Goal: Task Accomplishment & Management: Manage account settings

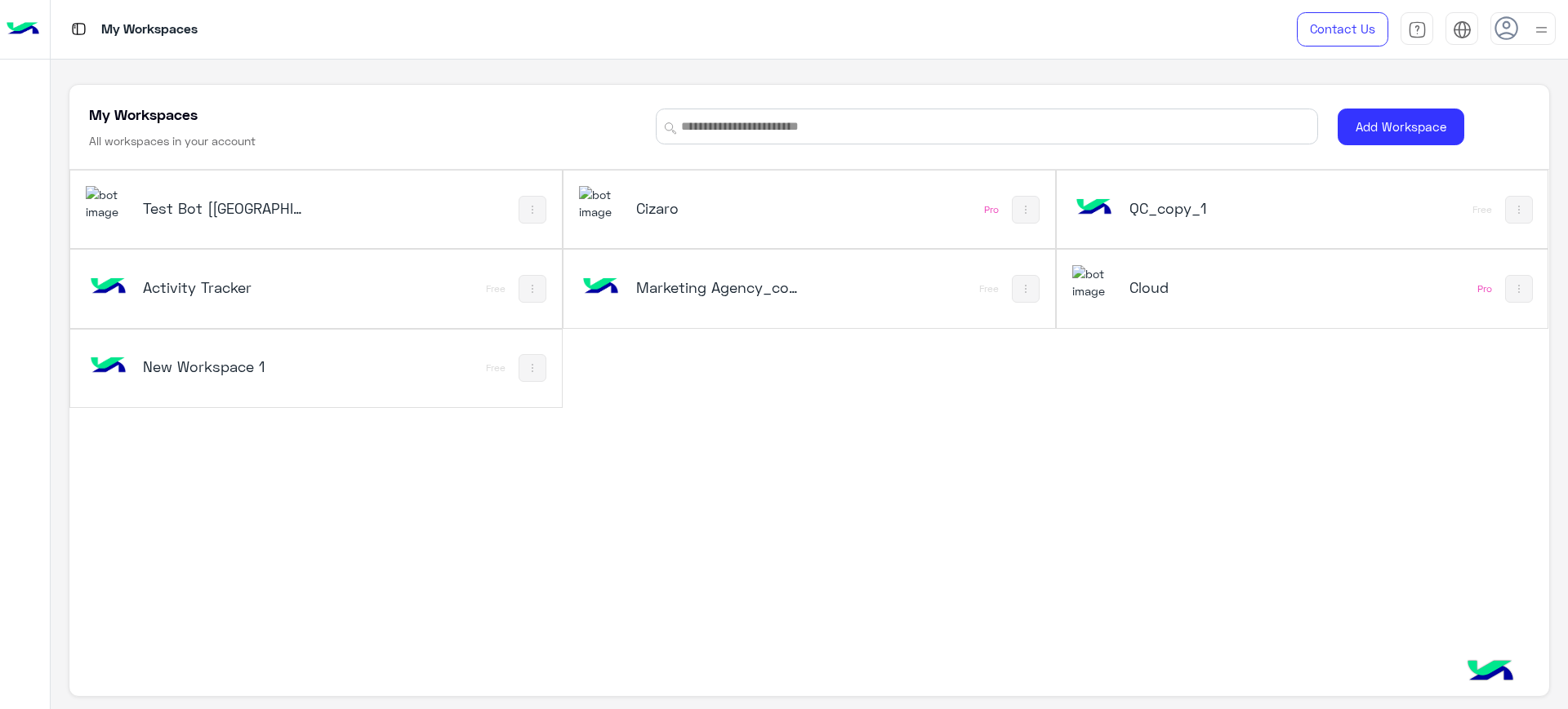
click at [701, 209] on h5 "Cizaro" at bounding box center [719, 208] width 166 height 19
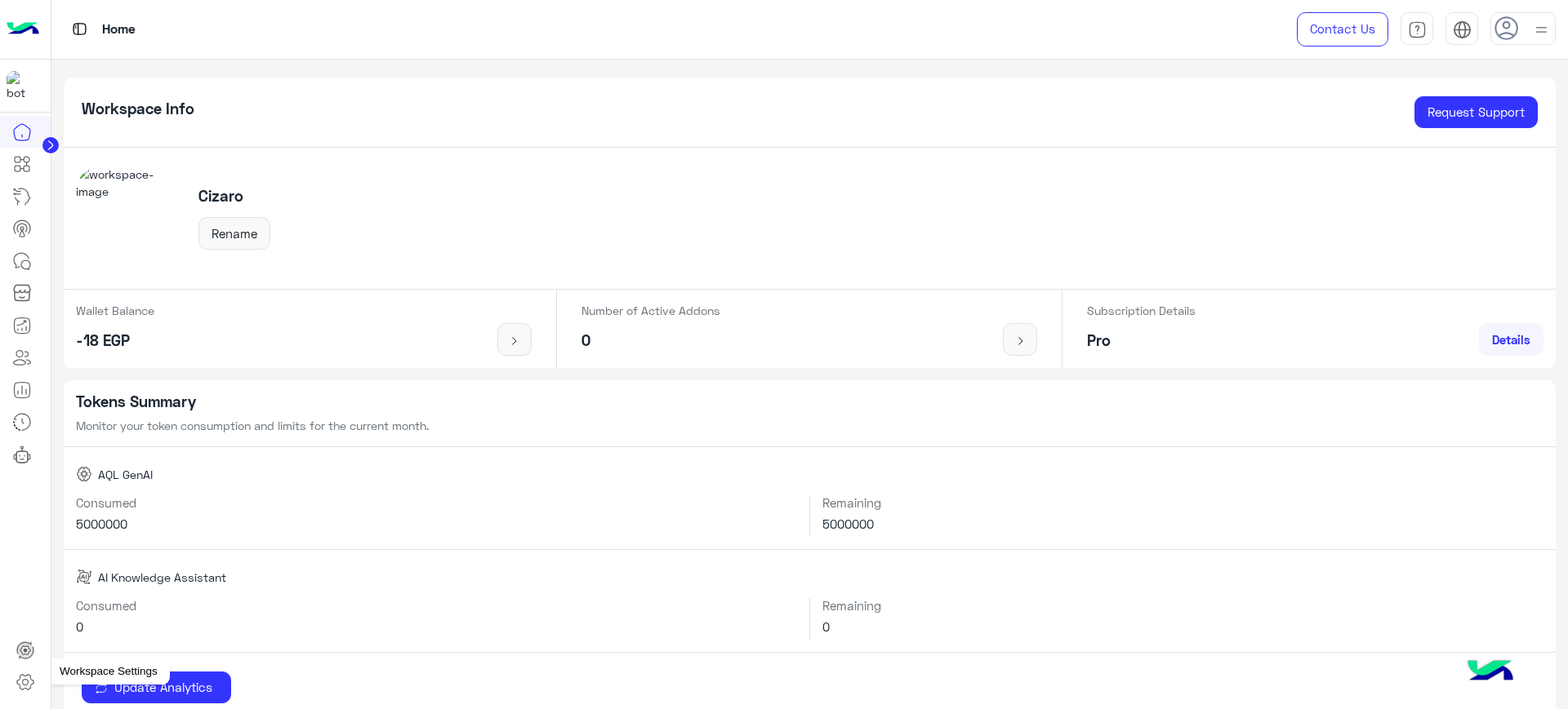
click at [27, 682] on icon at bounding box center [25, 682] width 19 height 19
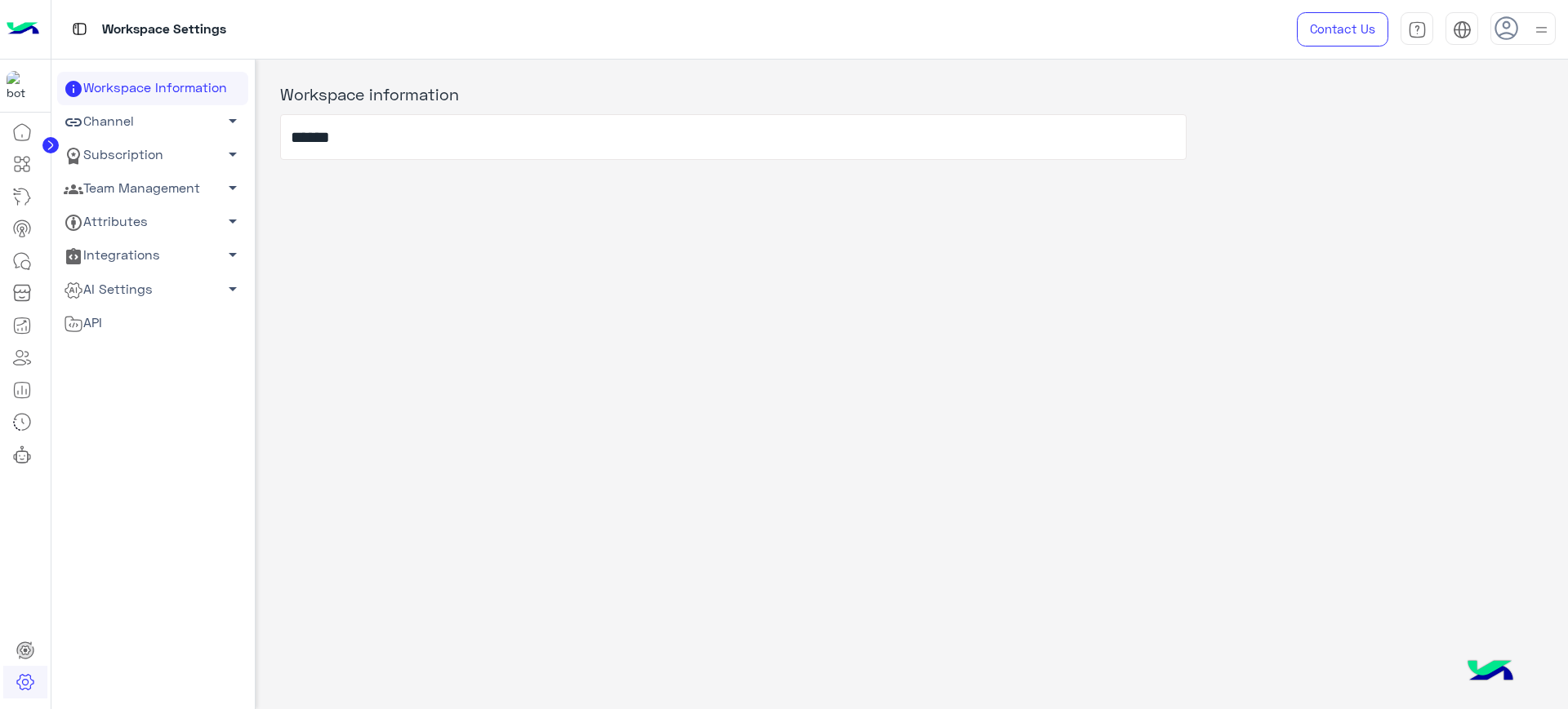
click at [52, 144] on icon at bounding box center [50, 145] width 4 height 8
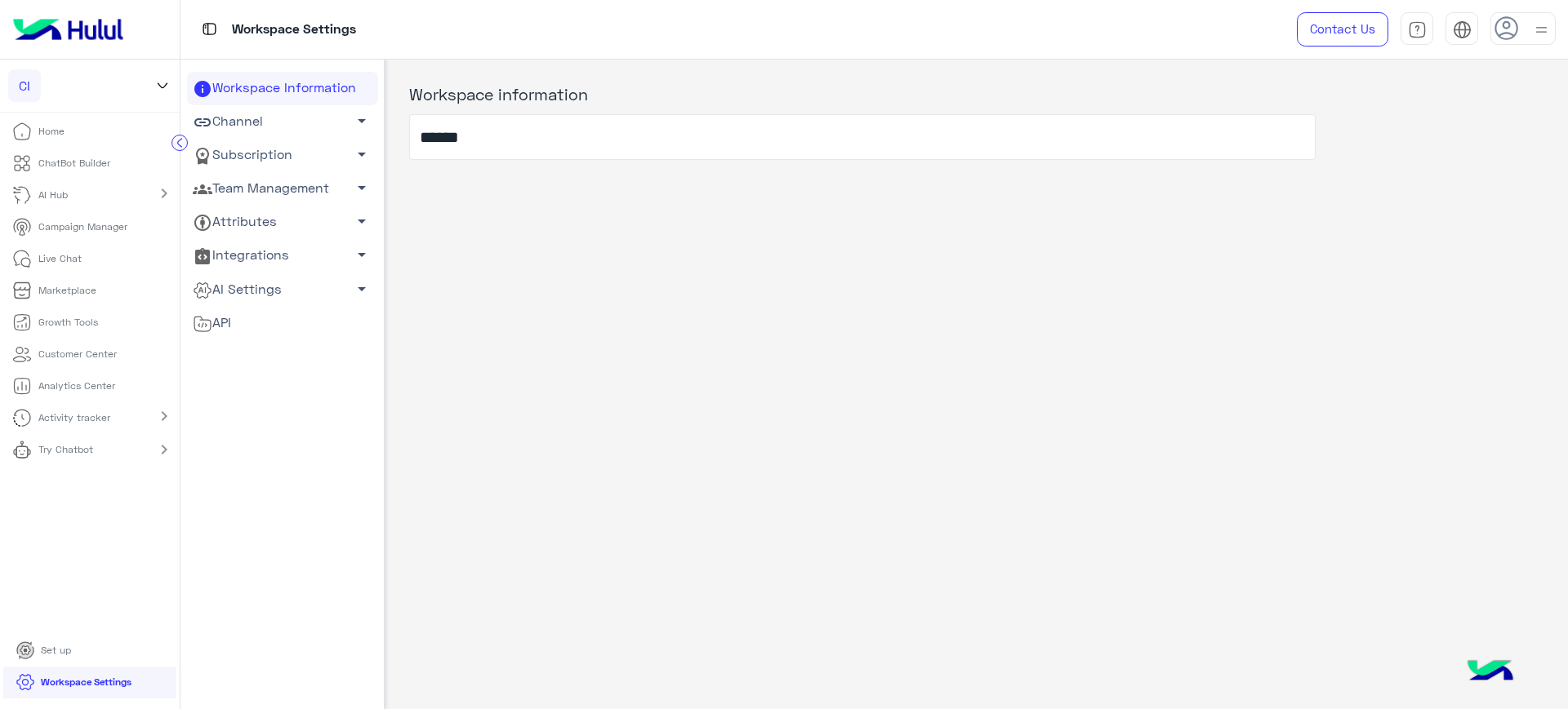
click at [165, 198] on mat-icon "chevron_right" at bounding box center [164, 194] width 19 height 19
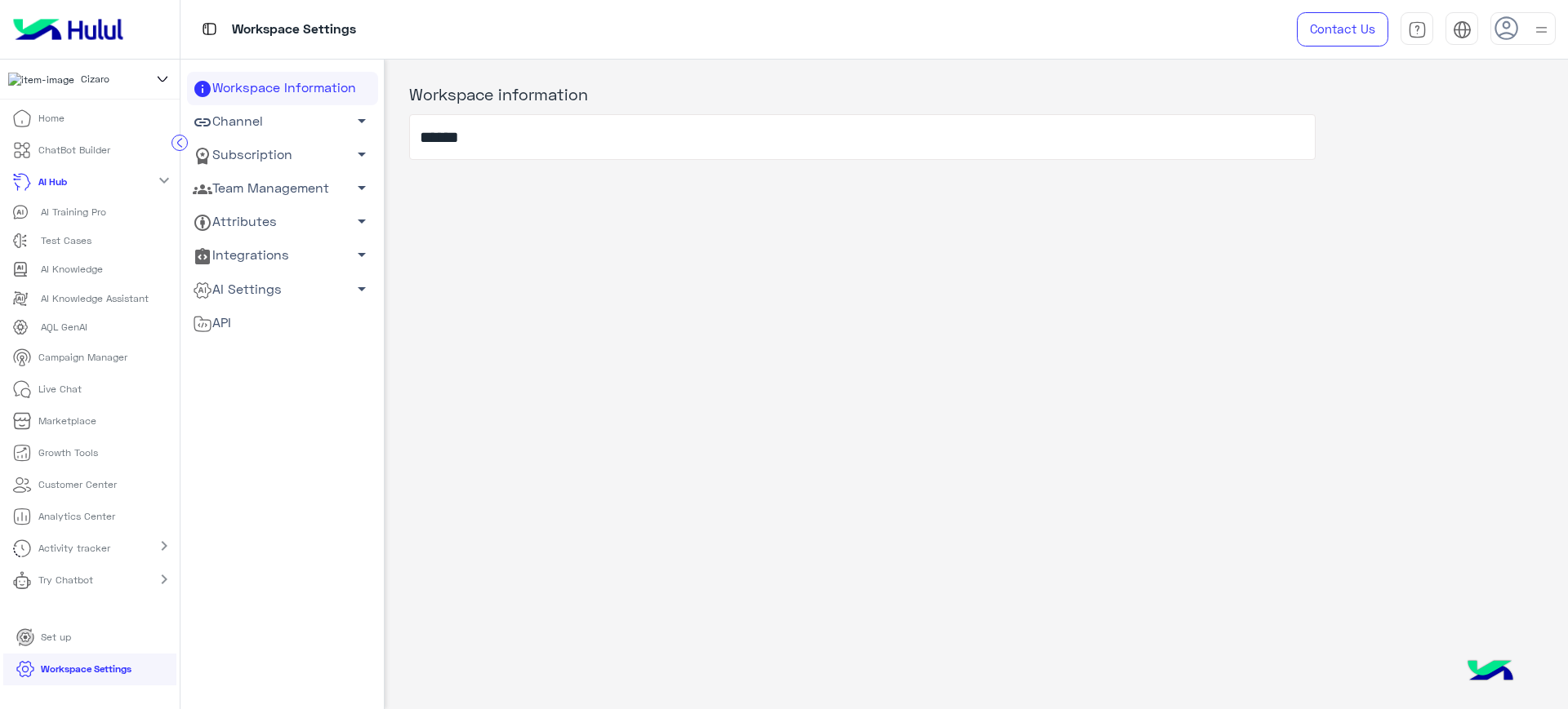
click at [179, 136] on circle at bounding box center [180, 143] width 16 height 16
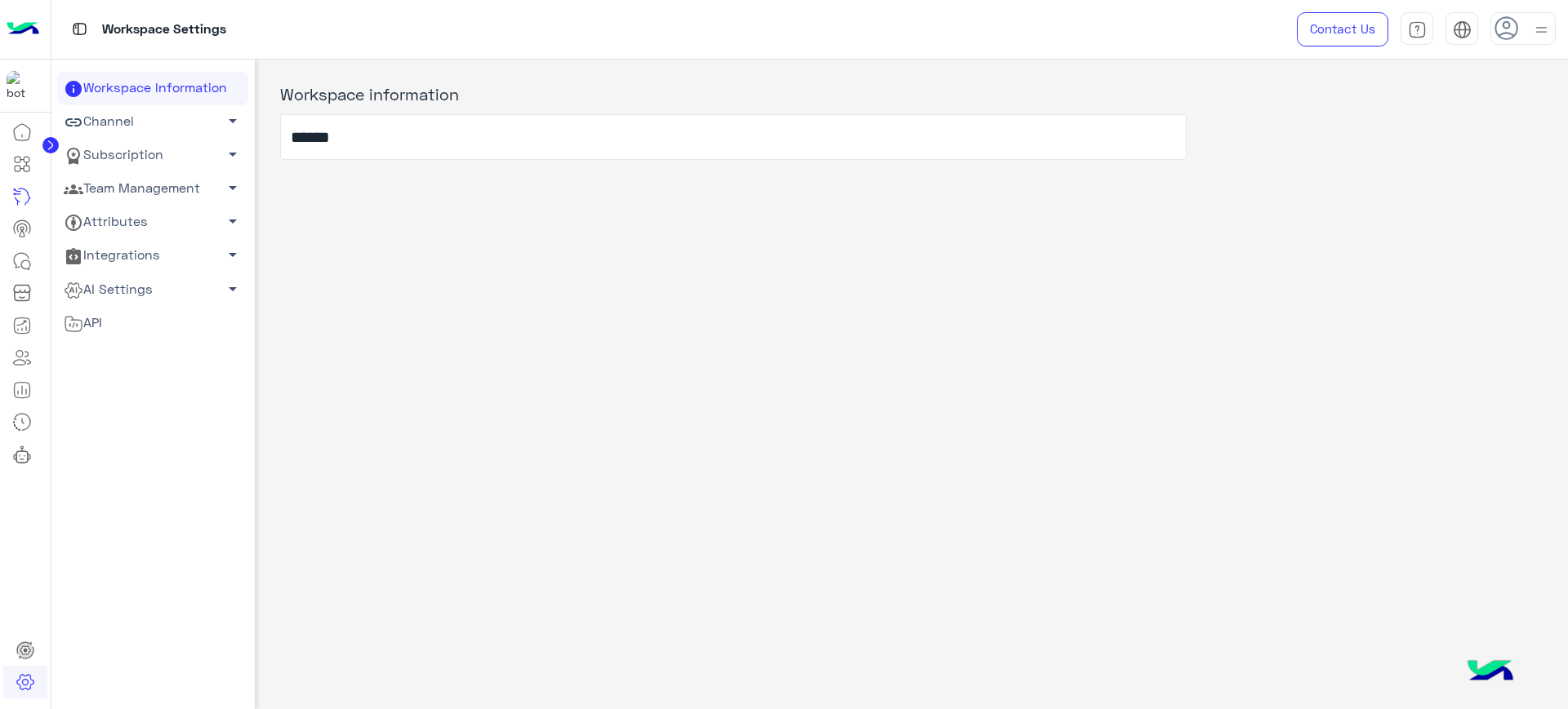
click at [173, 188] on link "Team Management arrow_drop_down" at bounding box center [153, 189] width 191 height 33
click at [162, 224] on link "Team Members" at bounding box center [153, 219] width 191 height 28
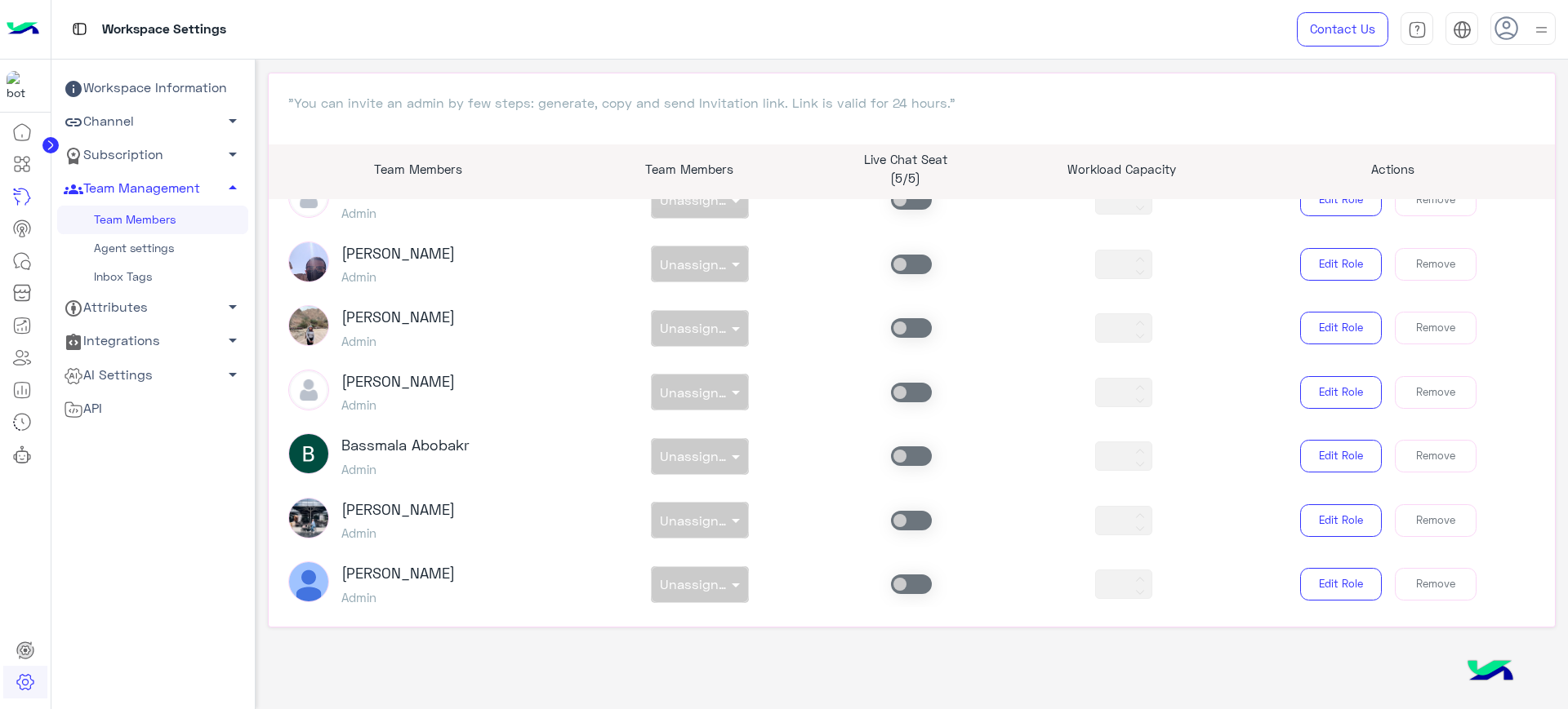
scroll to position [1240, 0]
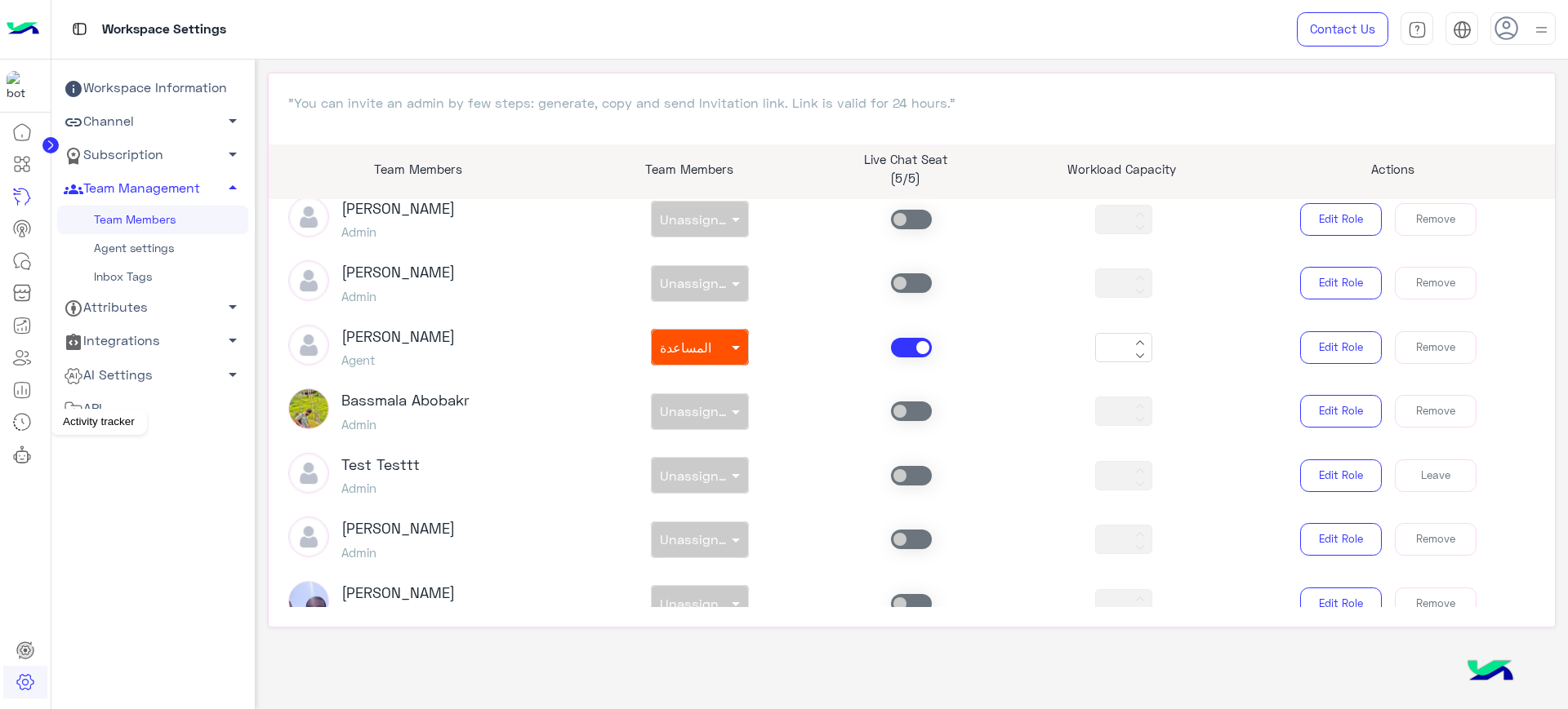
click at [16, 410] on link at bounding box center [21, 422] width 44 height 33
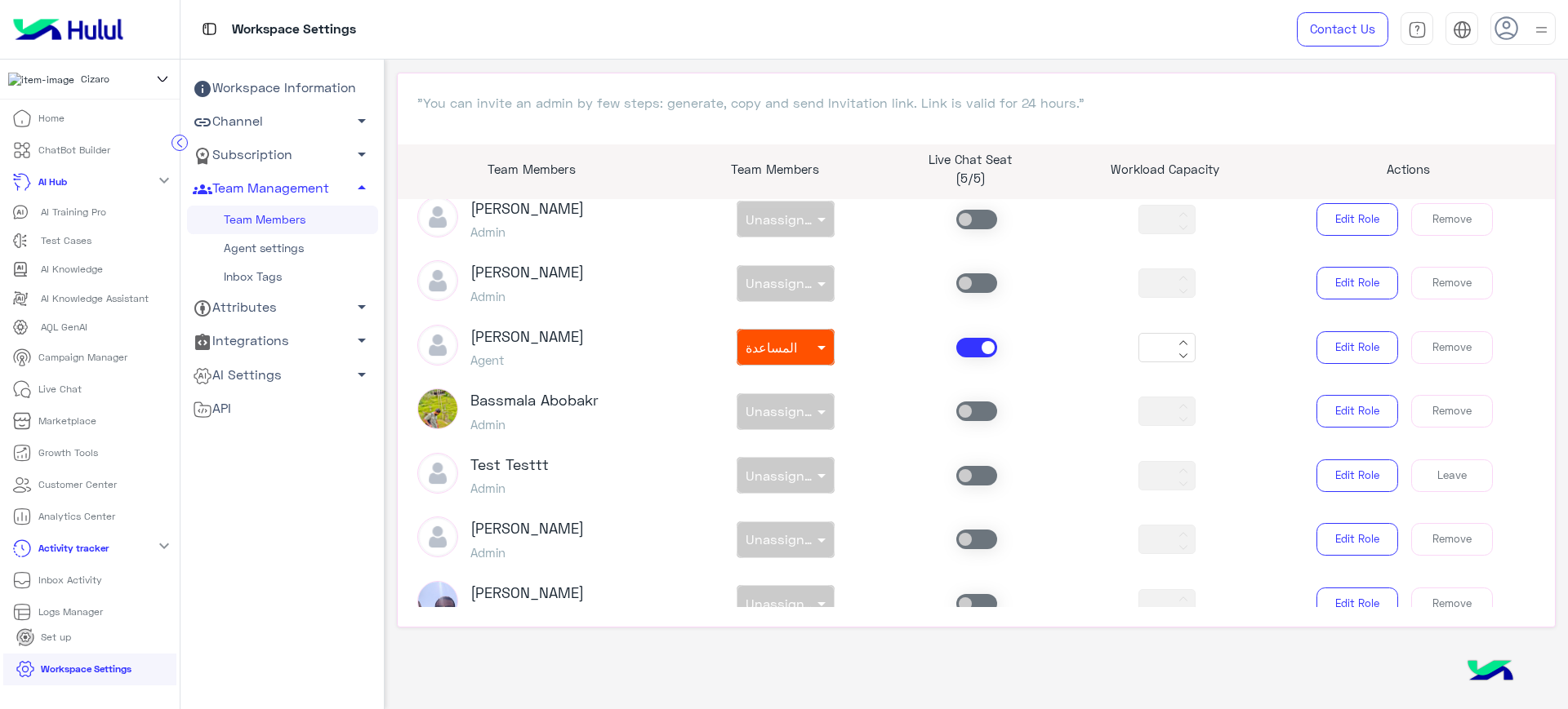
click at [90, 619] on p "Logs Manager" at bounding box center [70, 612] width 64 height 15
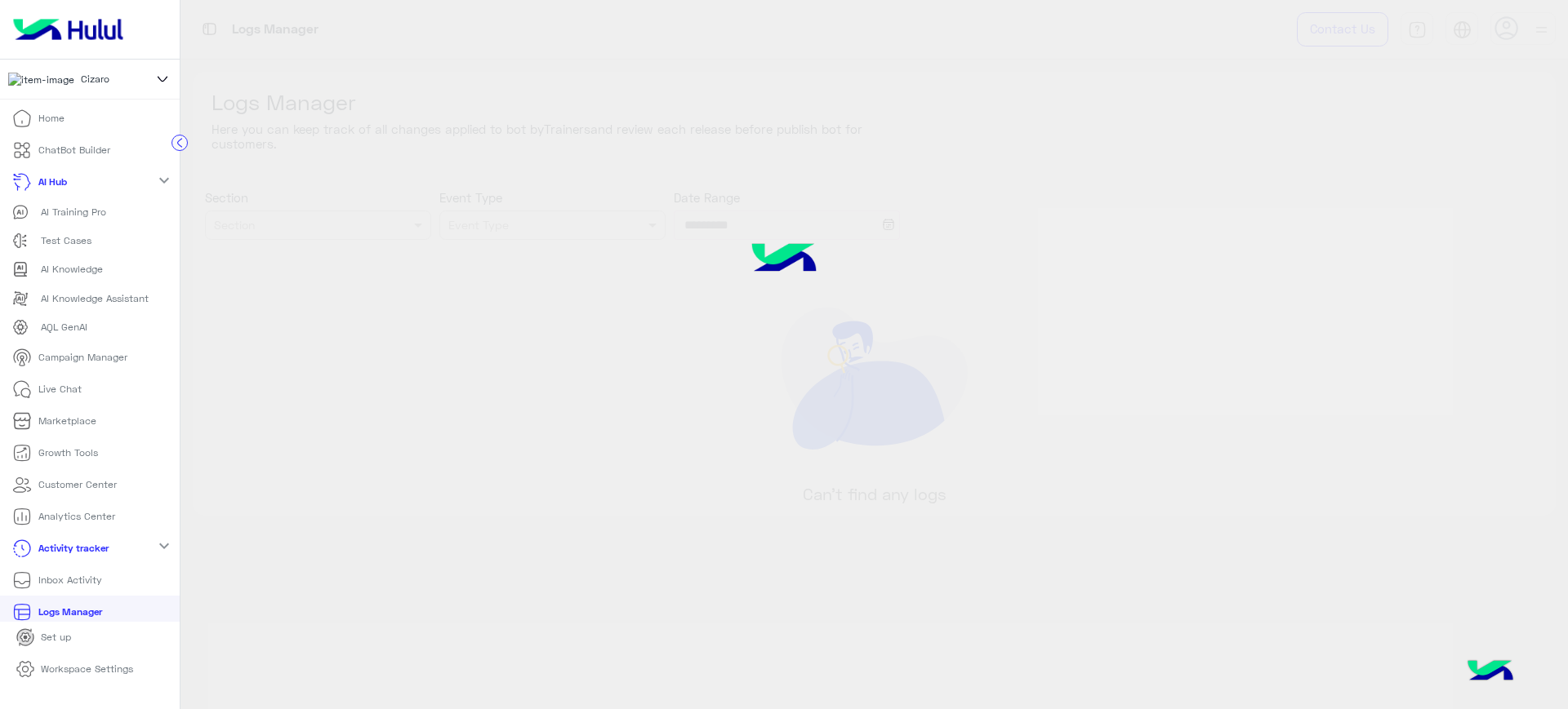
type input "**********"
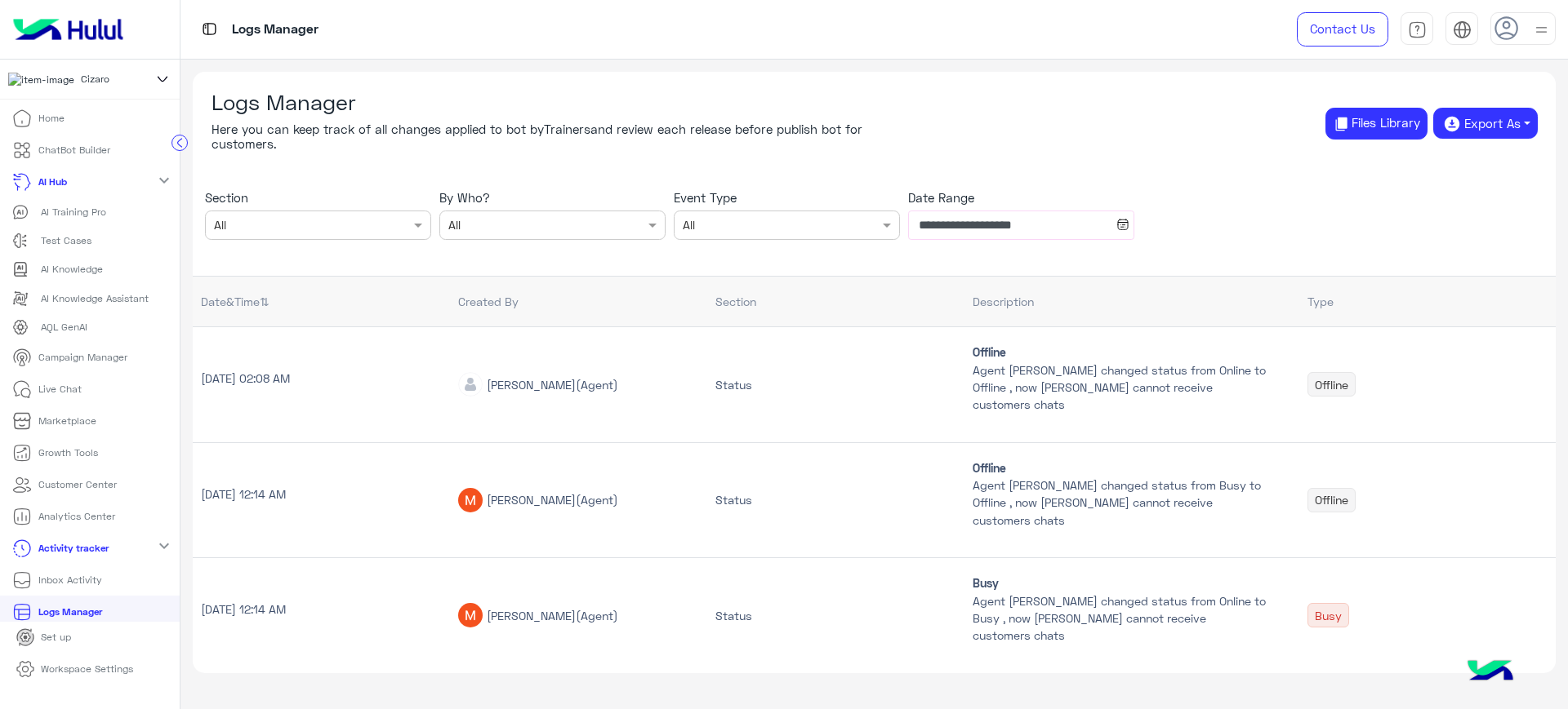
click at [67, 391] on p "Live Chat" at bounding box center [59, 389] width 43 height 15
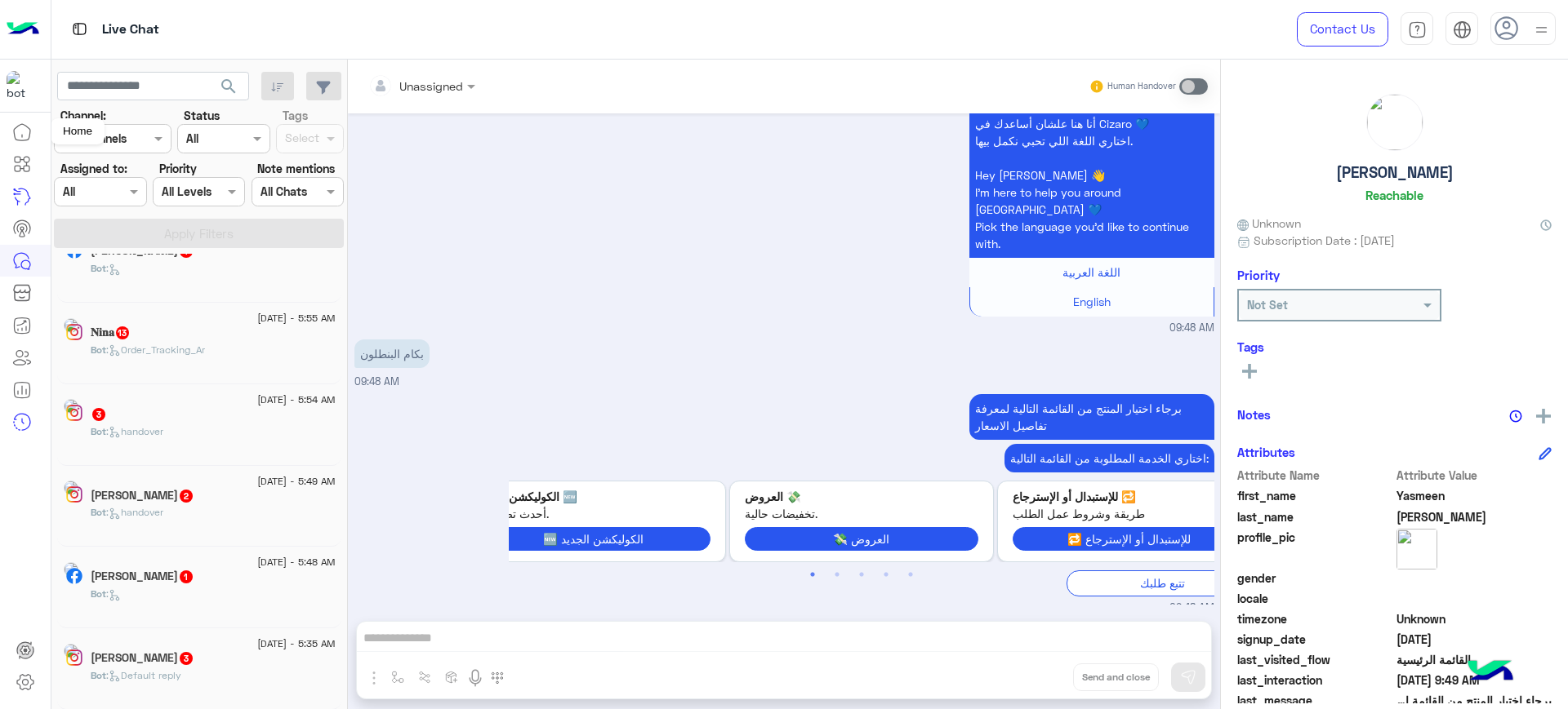
scroll to position [8, 0]
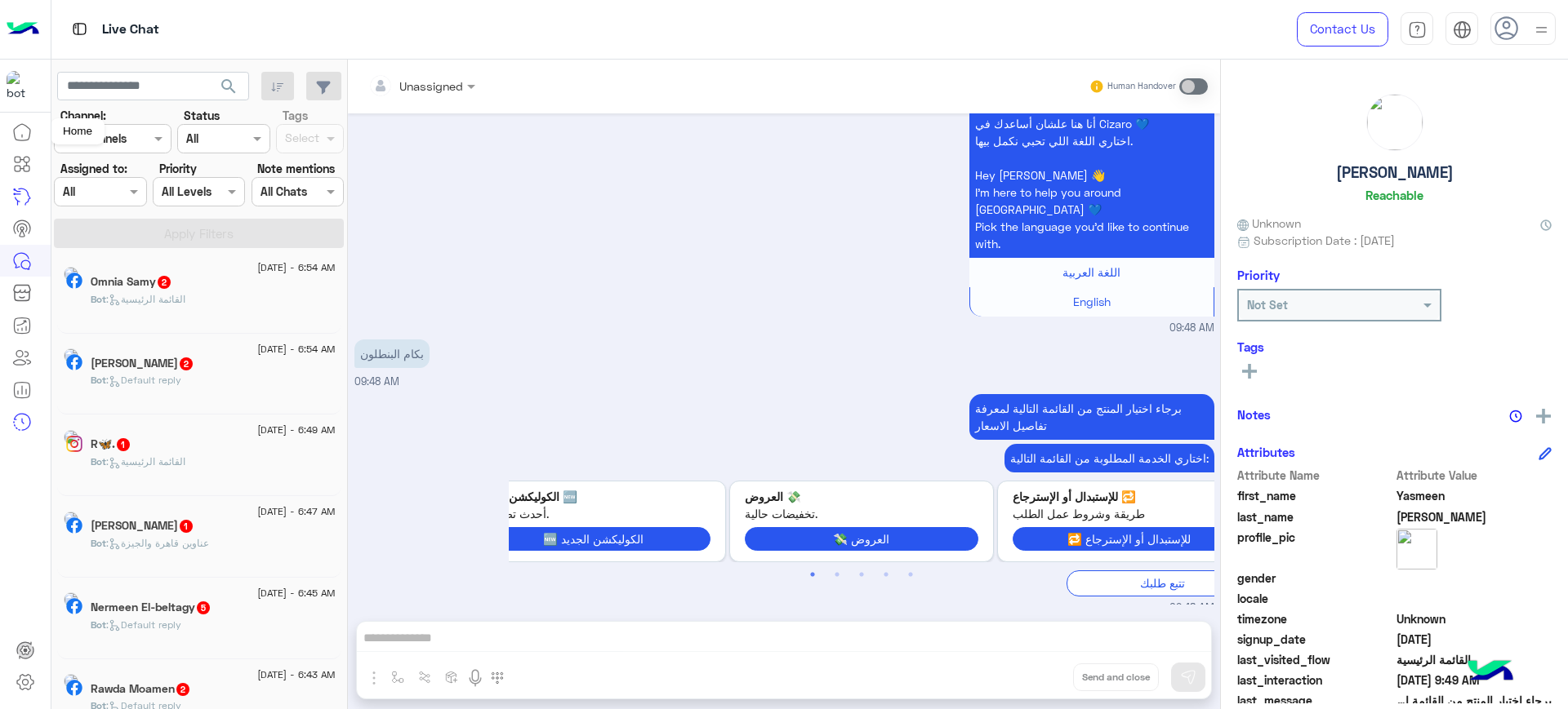
click at [19, 138] on icon at bounding box center [22, 132] width 19 height 19
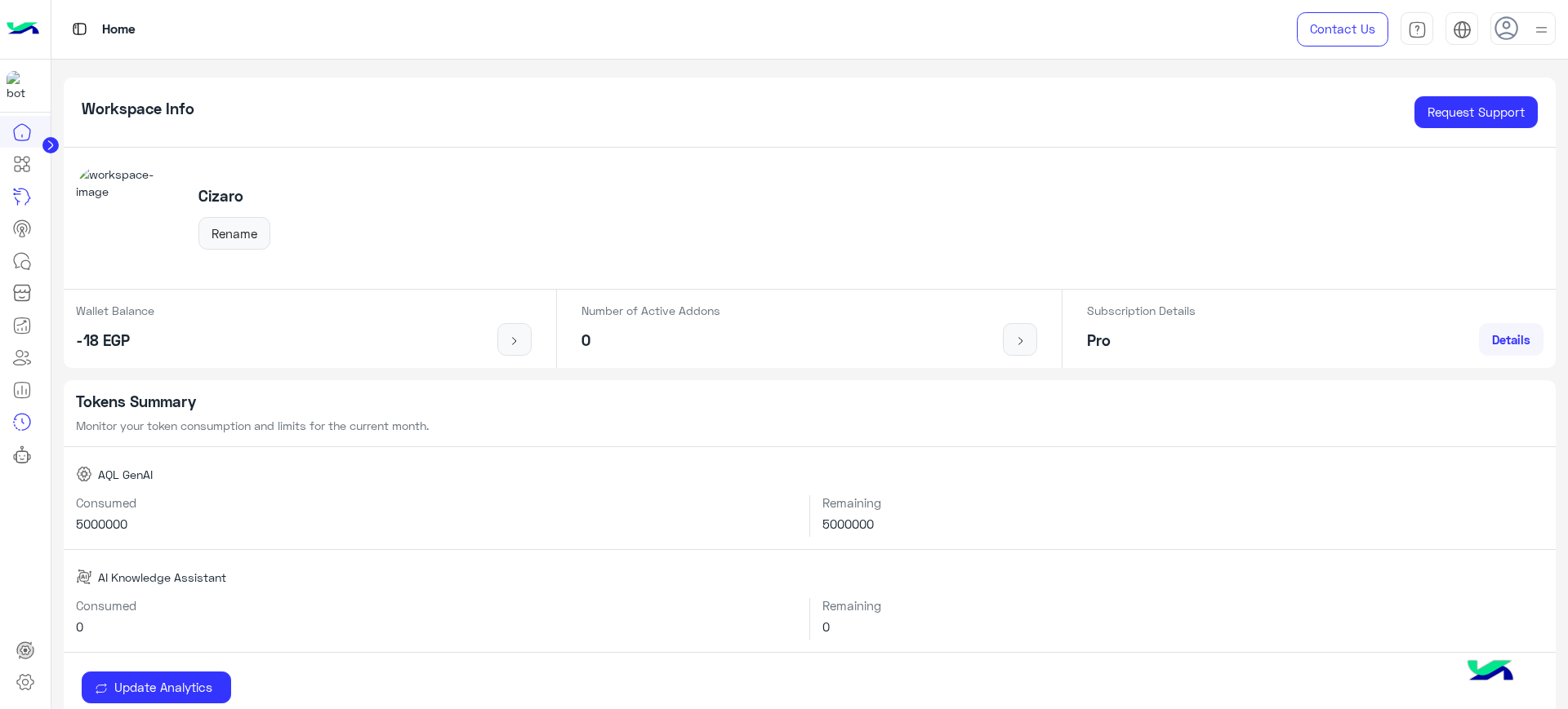
click at [11, 19] on img at bounding box center [23, 29] width 33 height 34
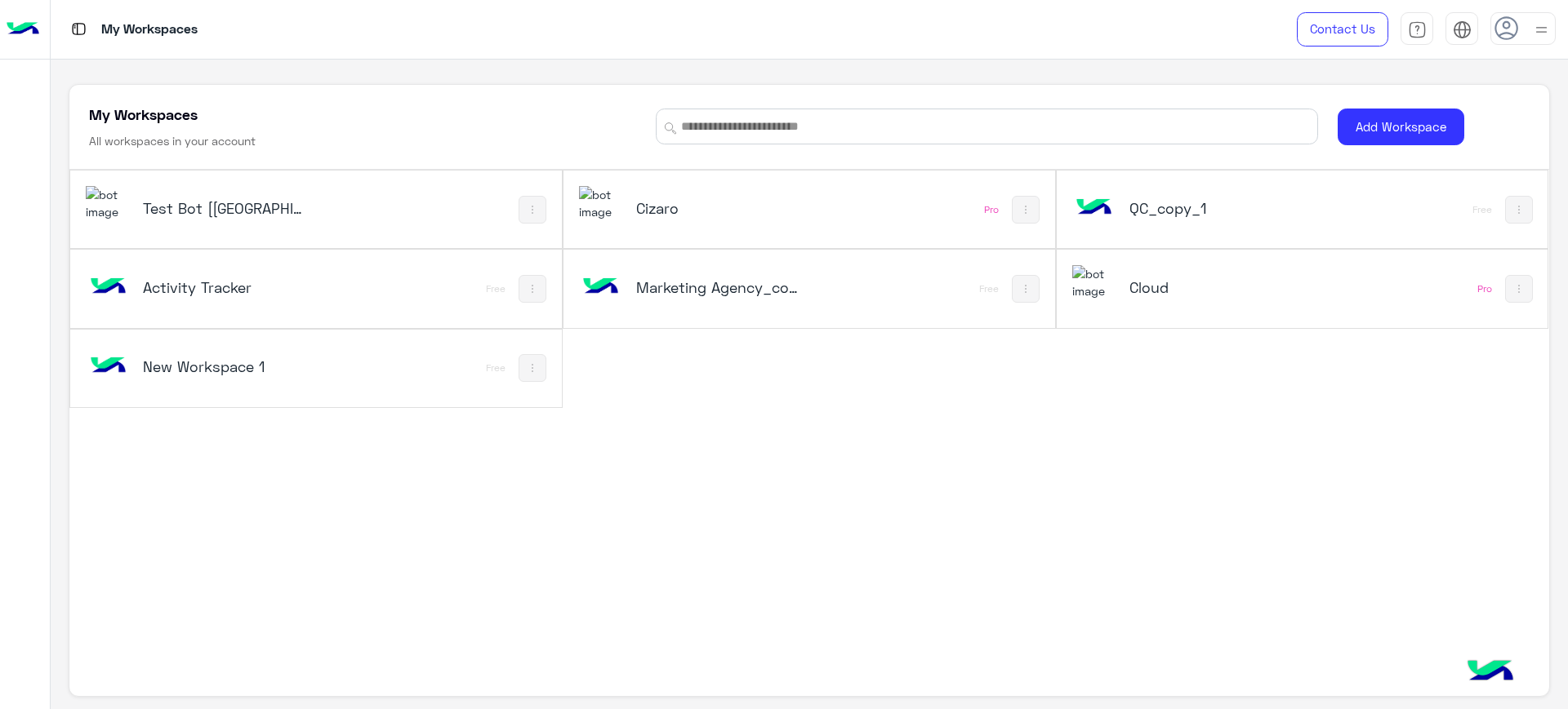
click at [1505, 30] on icon at bounding box center [1506, 28] width 24 height 24
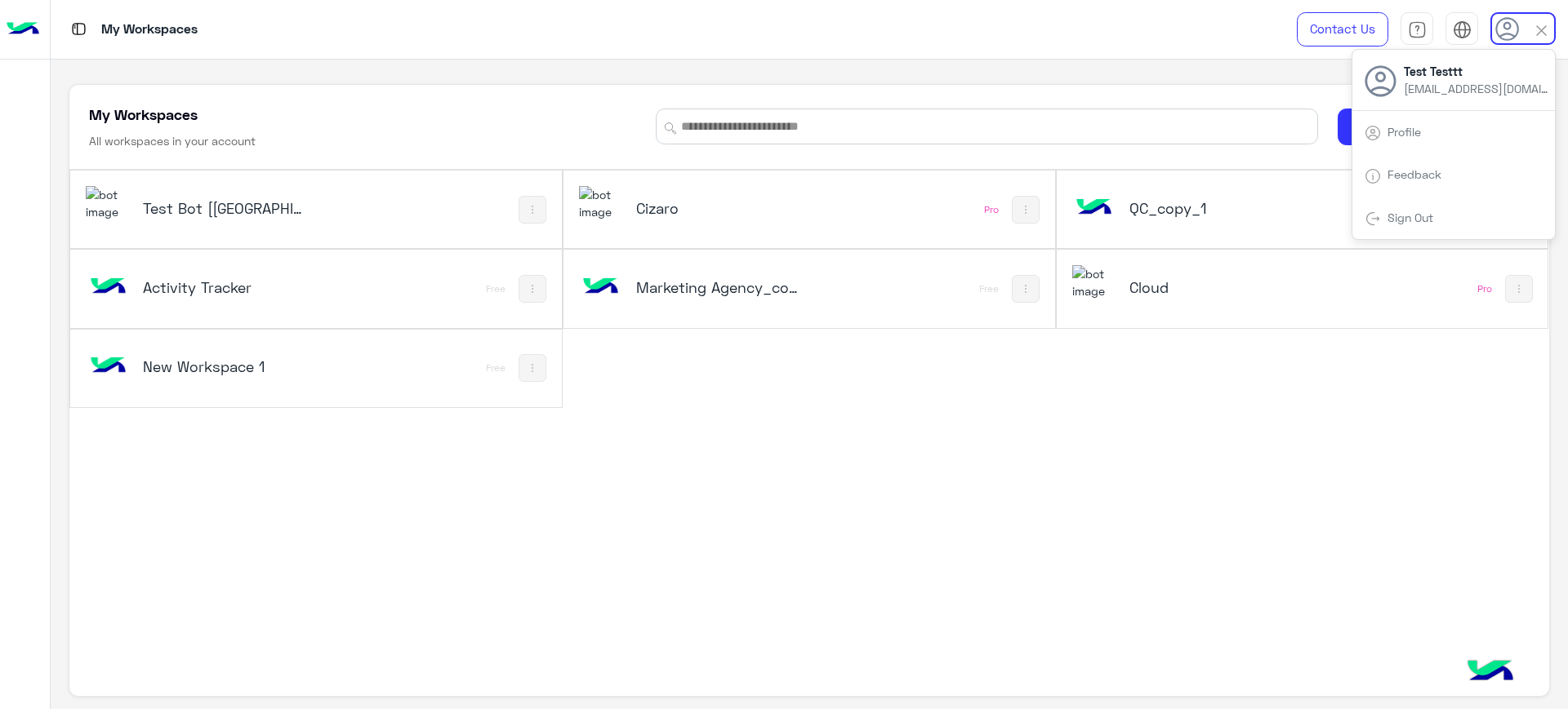
click at [732, 208] on h5 "Cizaro" at bounding box center [719, 208] width 166 height 19
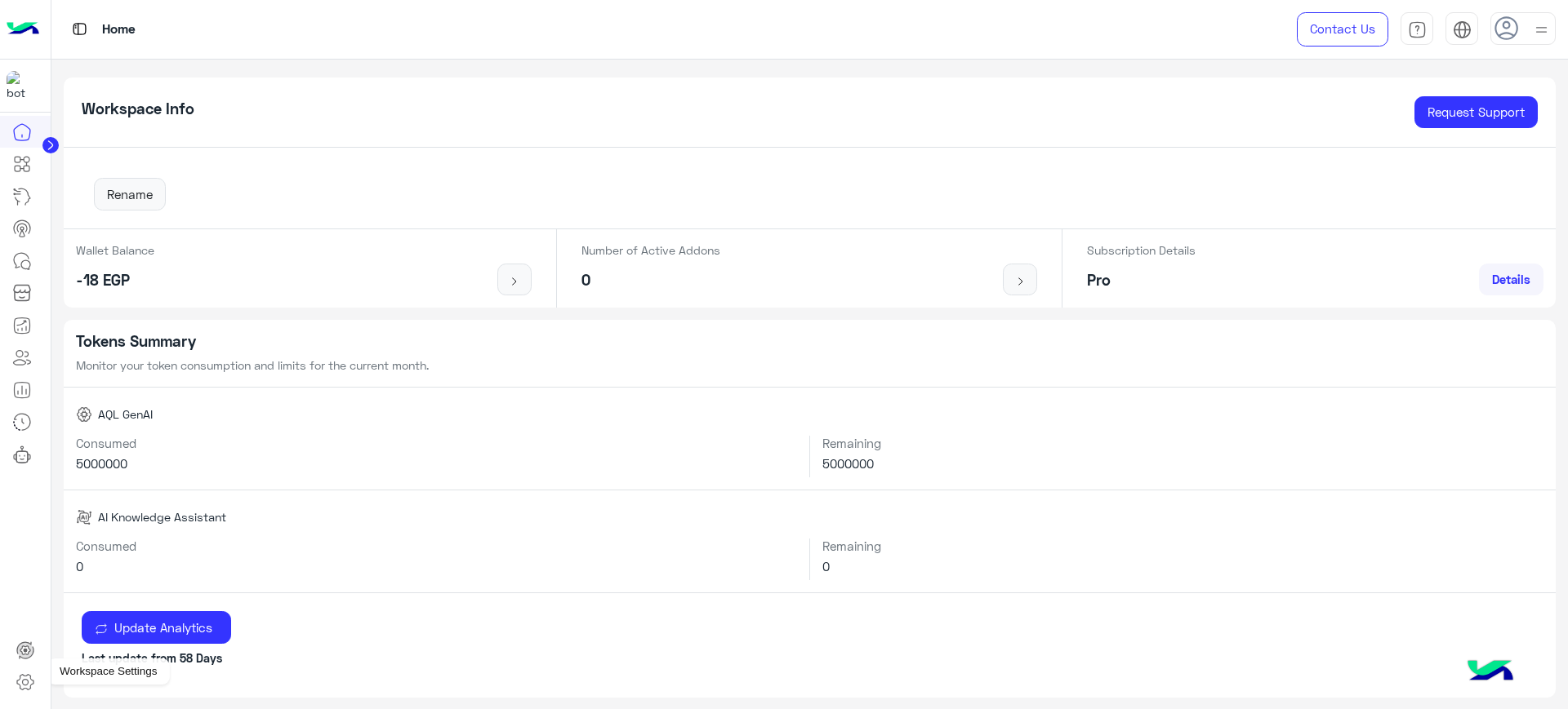
click at [23, 687] on icon at bounding box center [25, 682] width 19 height 19
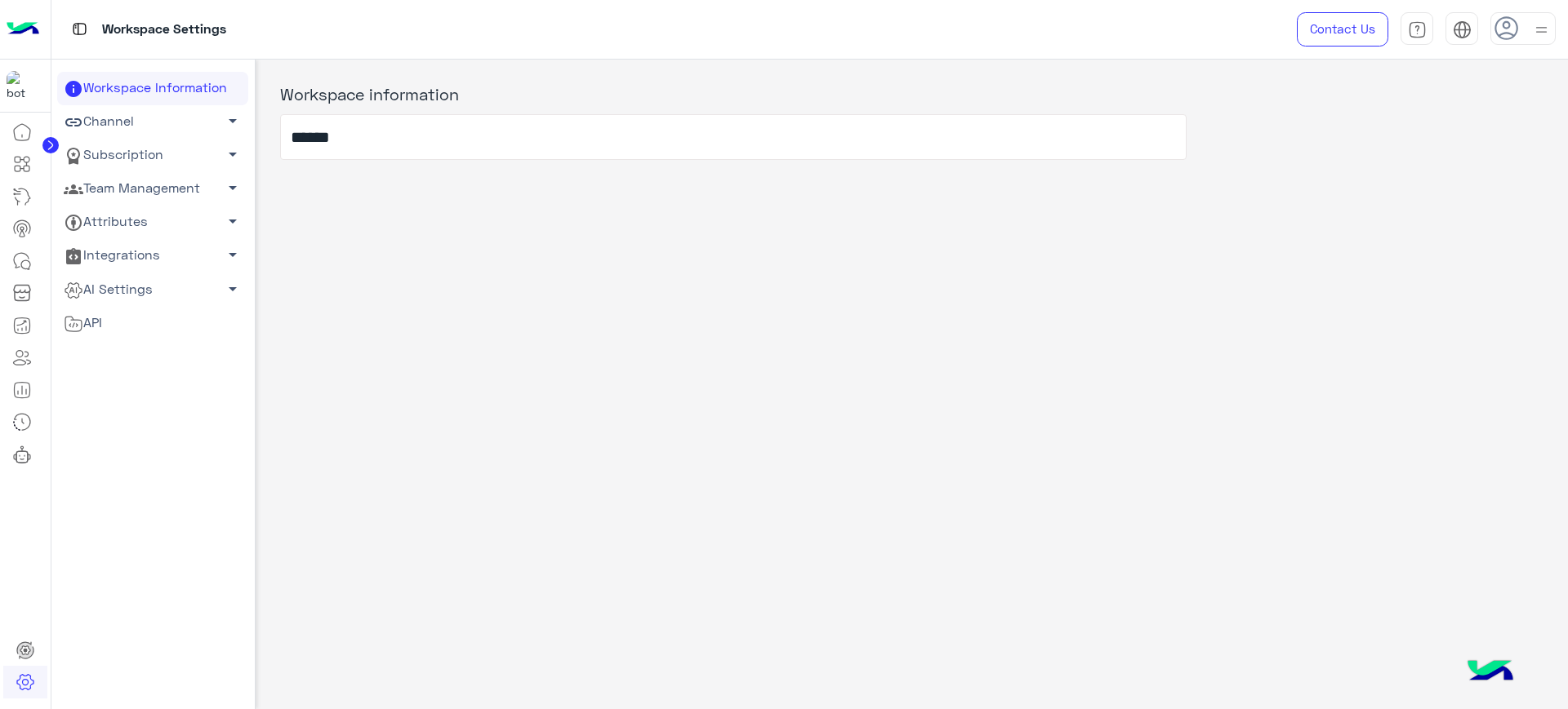
click at [151, 179] on link "Team Management arrow_drop_down" at bounding box center [153, 189] width 191 height 33
click at [135, 214] on link "Team Members" at bounding box center [153, 219] width 191 height 28
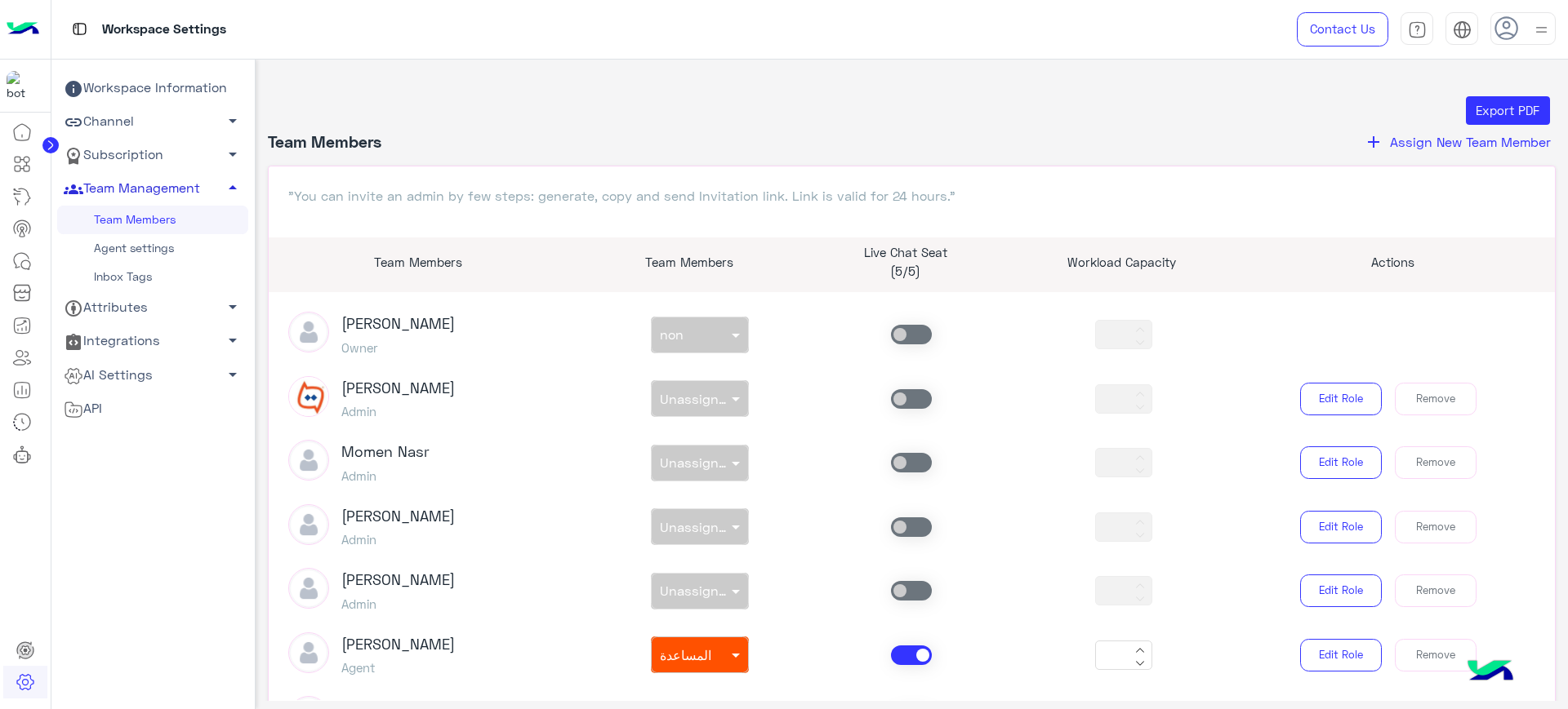
click at [204, 192] on link "Team Management arrow_drop_up" at bounding box center [153, 189] width 191 height 33
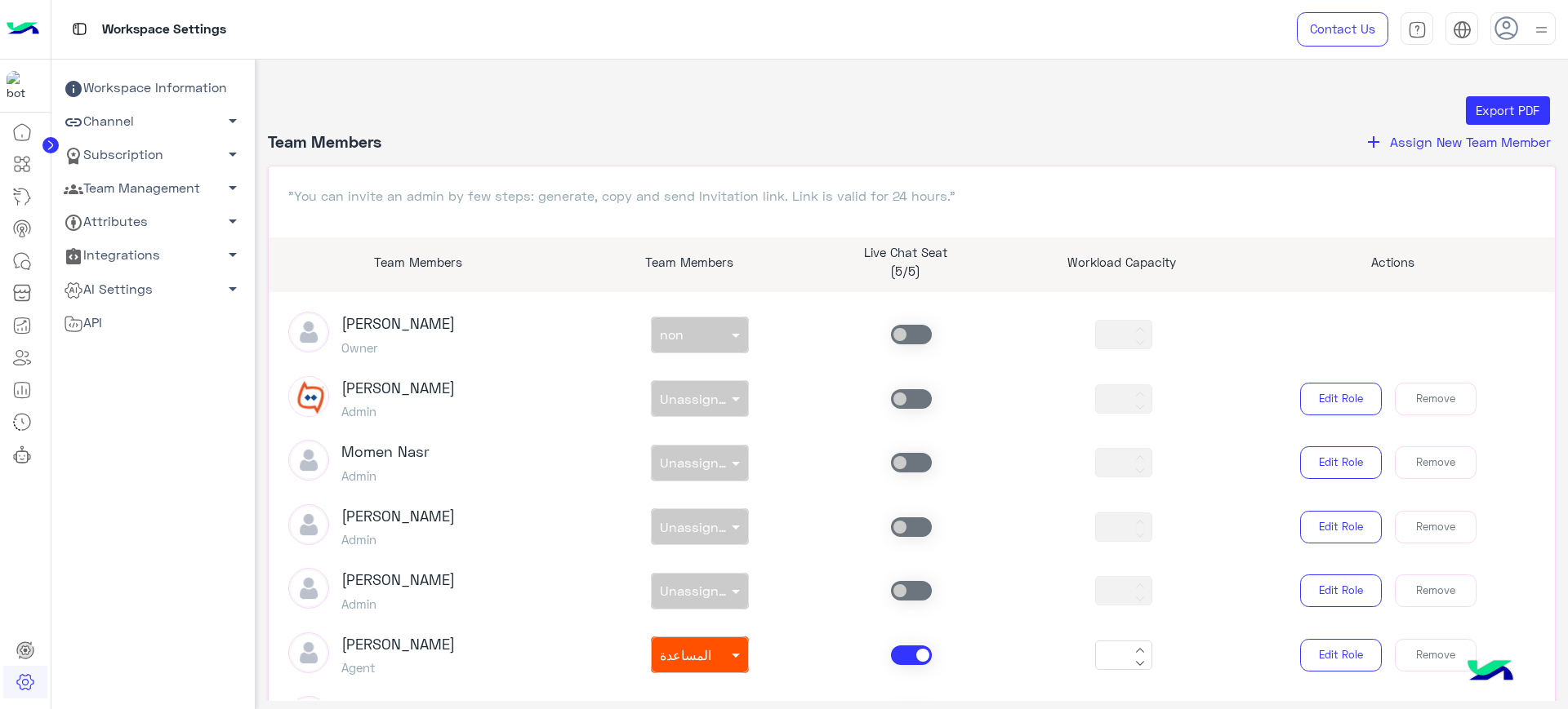
click at [1381, 148] on button "add Assign New Team Member" at bounding box center [1457, 142] width 197 height 21
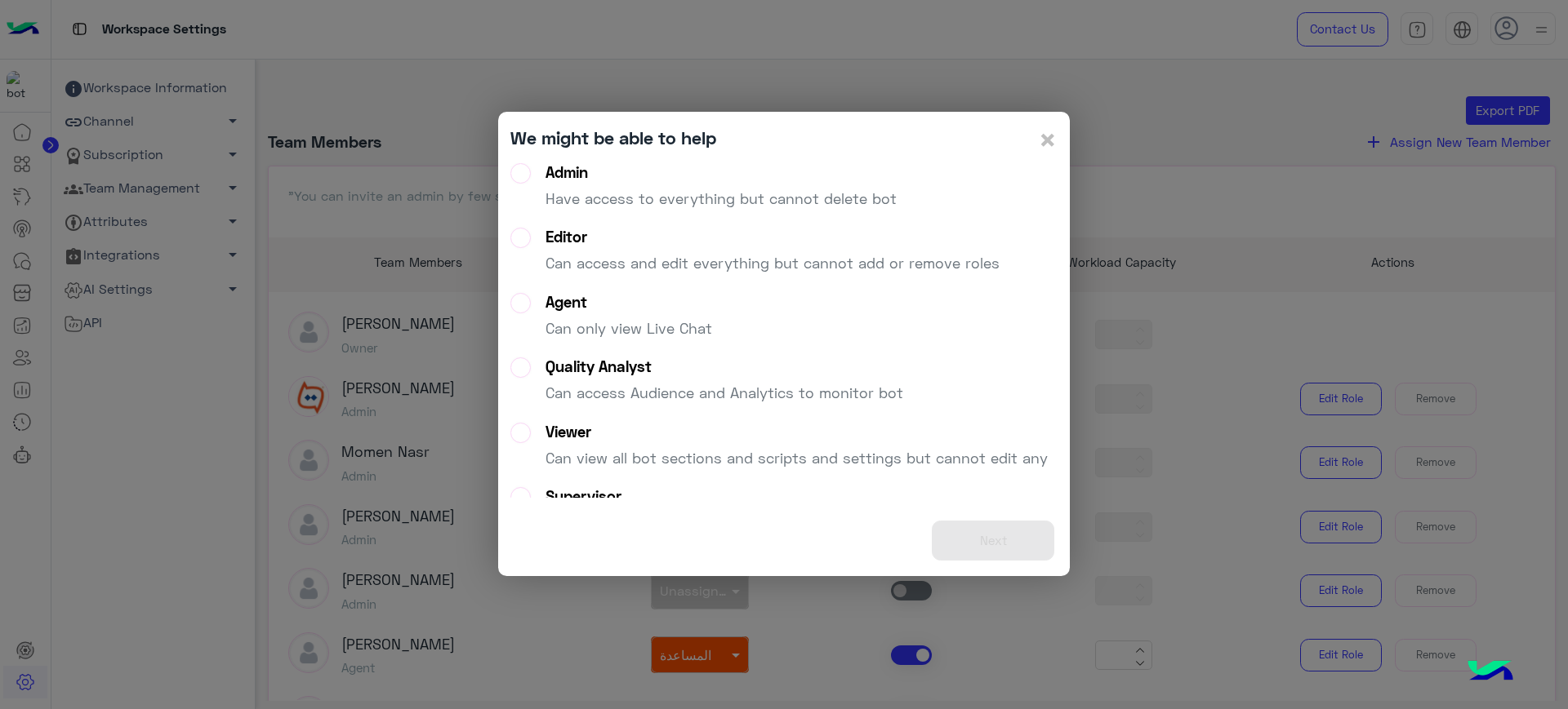
click at [691, 174] on div "Admin" at bounding box center [721, 172] width 351 height 19
click at [959, 531] on button "Next" at bounding box center [993, 541] width 123 height 40
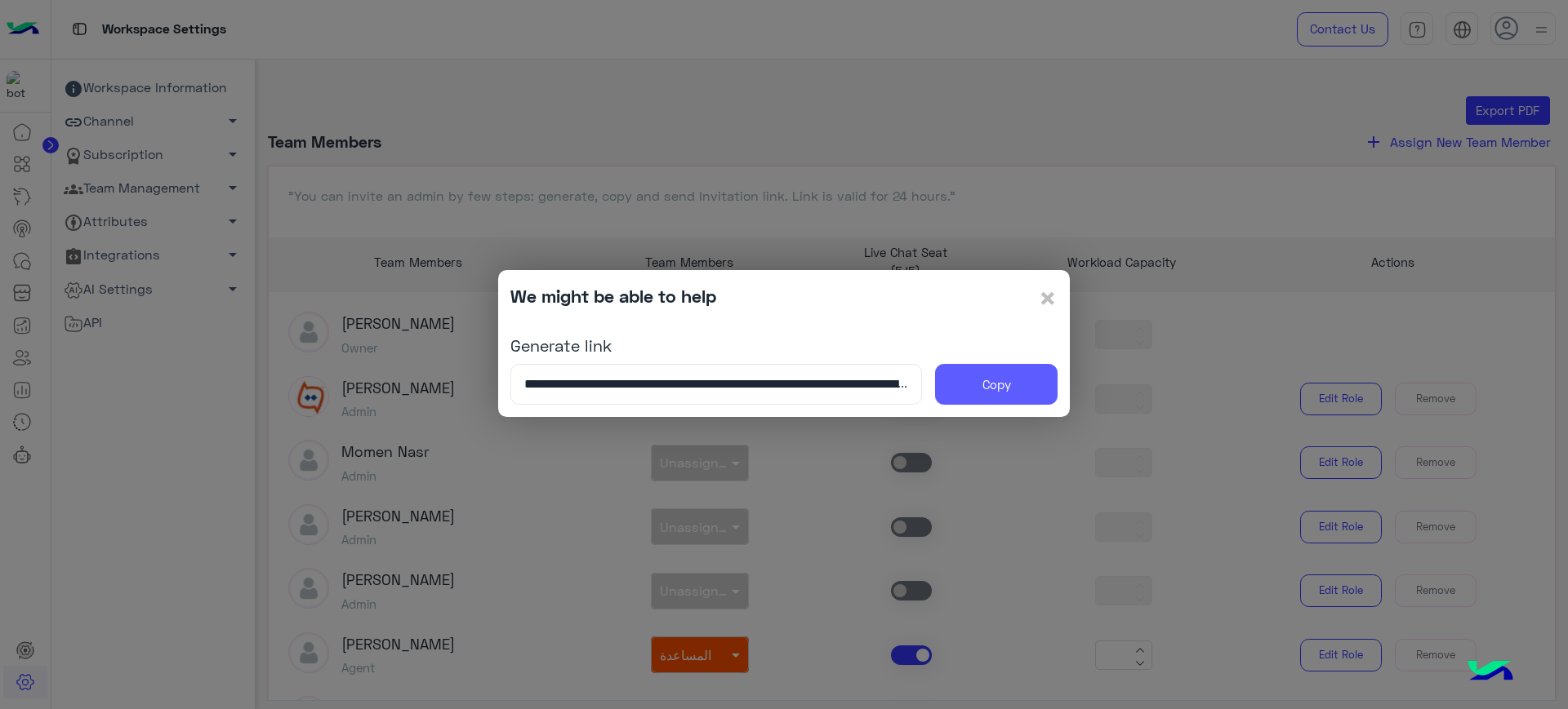
click at [973, 370] on button "Copy" at bounding box center [996, 385] width 123 height 41
click at [594, 206] on modal-container "**********" at bounding box center [784, 354] width 1568 height 709
click at [1040, 291] on span "×" at bounding box center [1048, 298] width 19 height 37
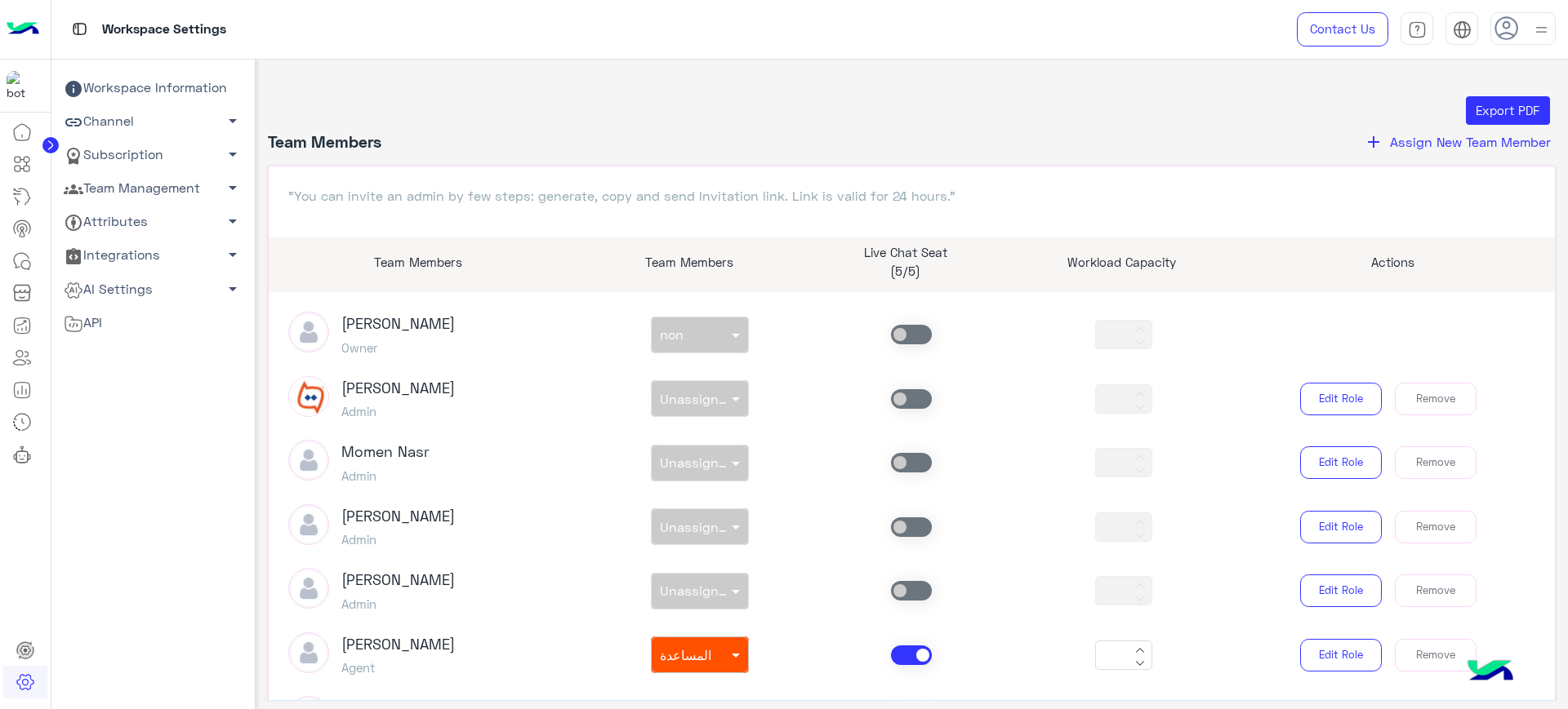
click at [13, 23] on img at bounding box center [23, 29] width 33 height 34
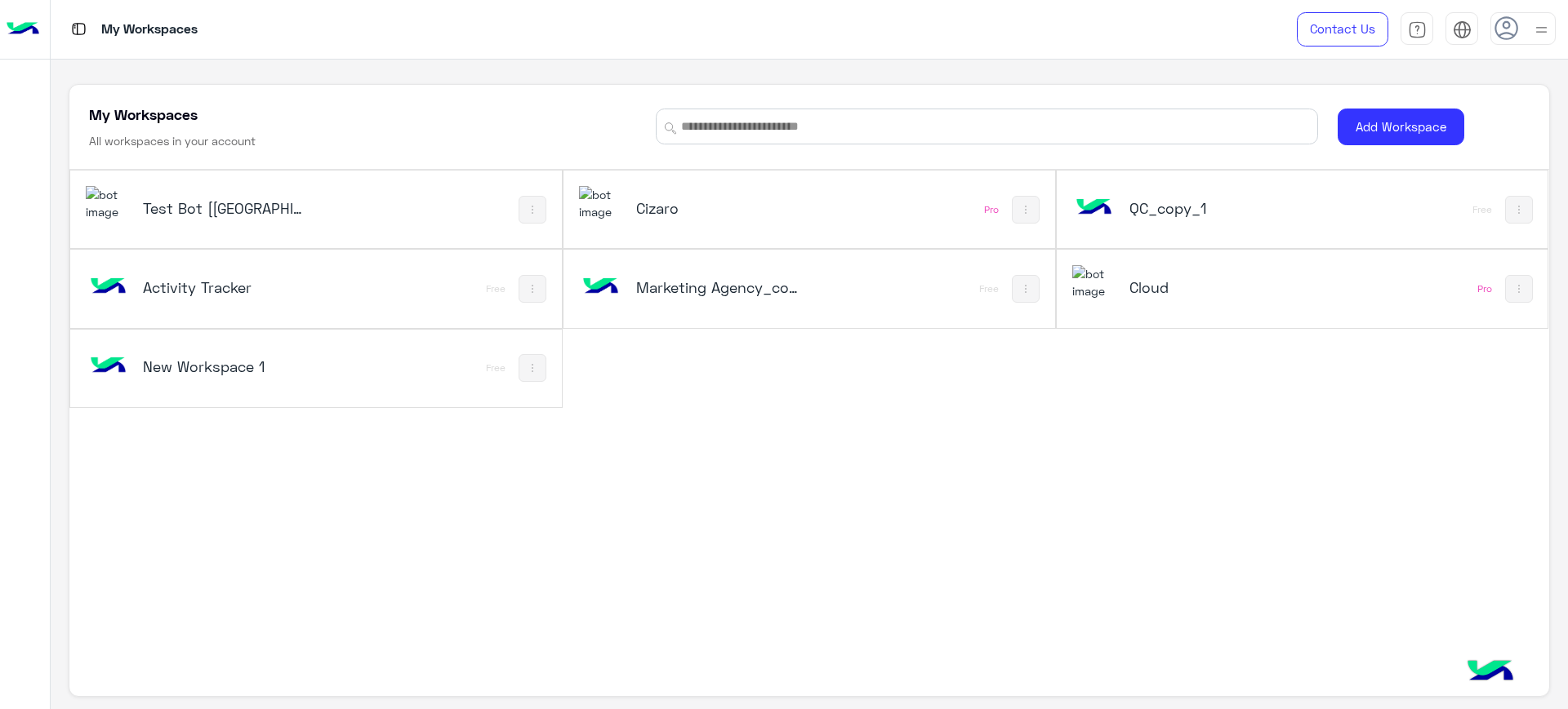
click at [1226, 288] on h5 "Cloud" at bounding box center [1212, 287] width 166 height 19
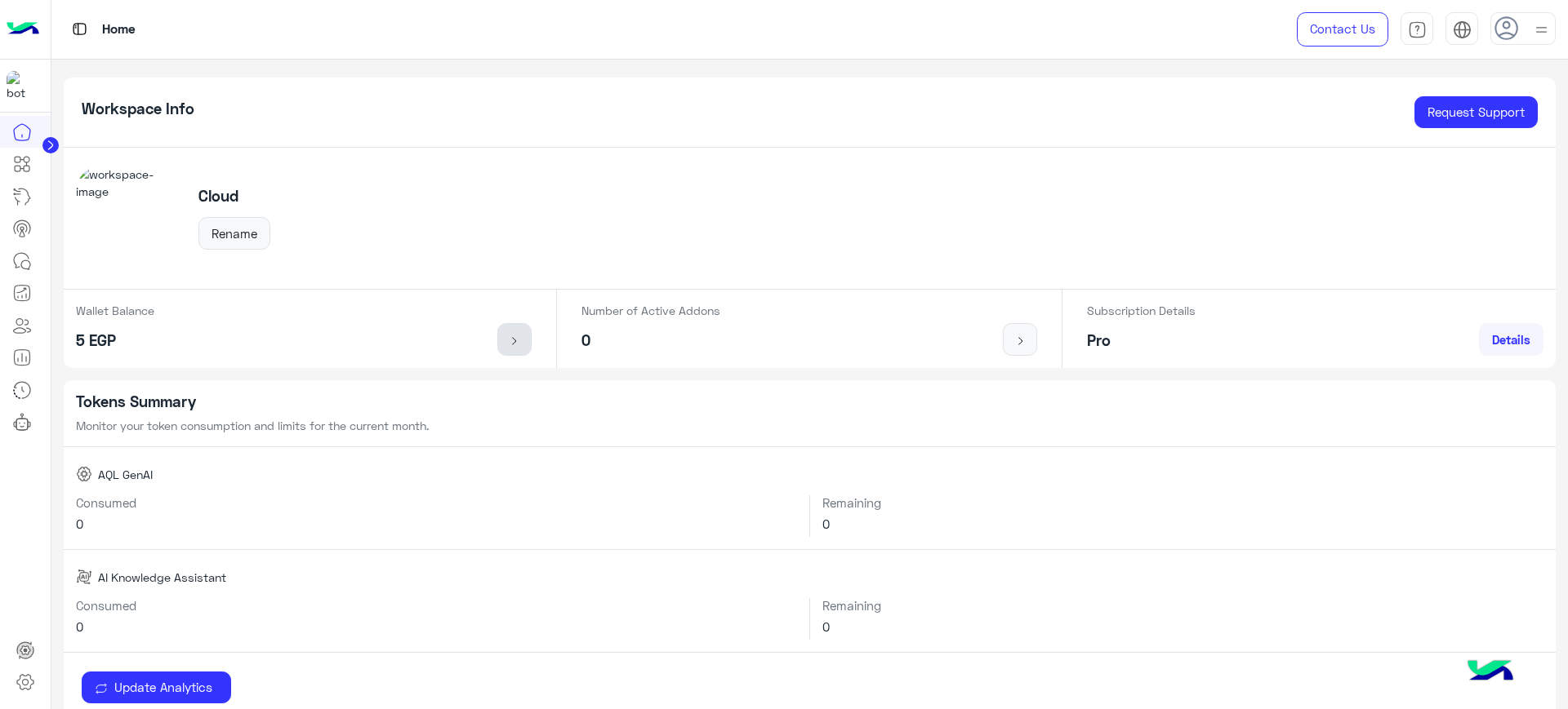
click at [508, 278] on div "Workspace Info Request Support Cloud Rename Wallet Balance 5 EGP Number of Acti…" at bounding box center [810, 223] width 1493 height 290
click at [510, 350] on link at bounding box center [514, 340] width 34 height 33
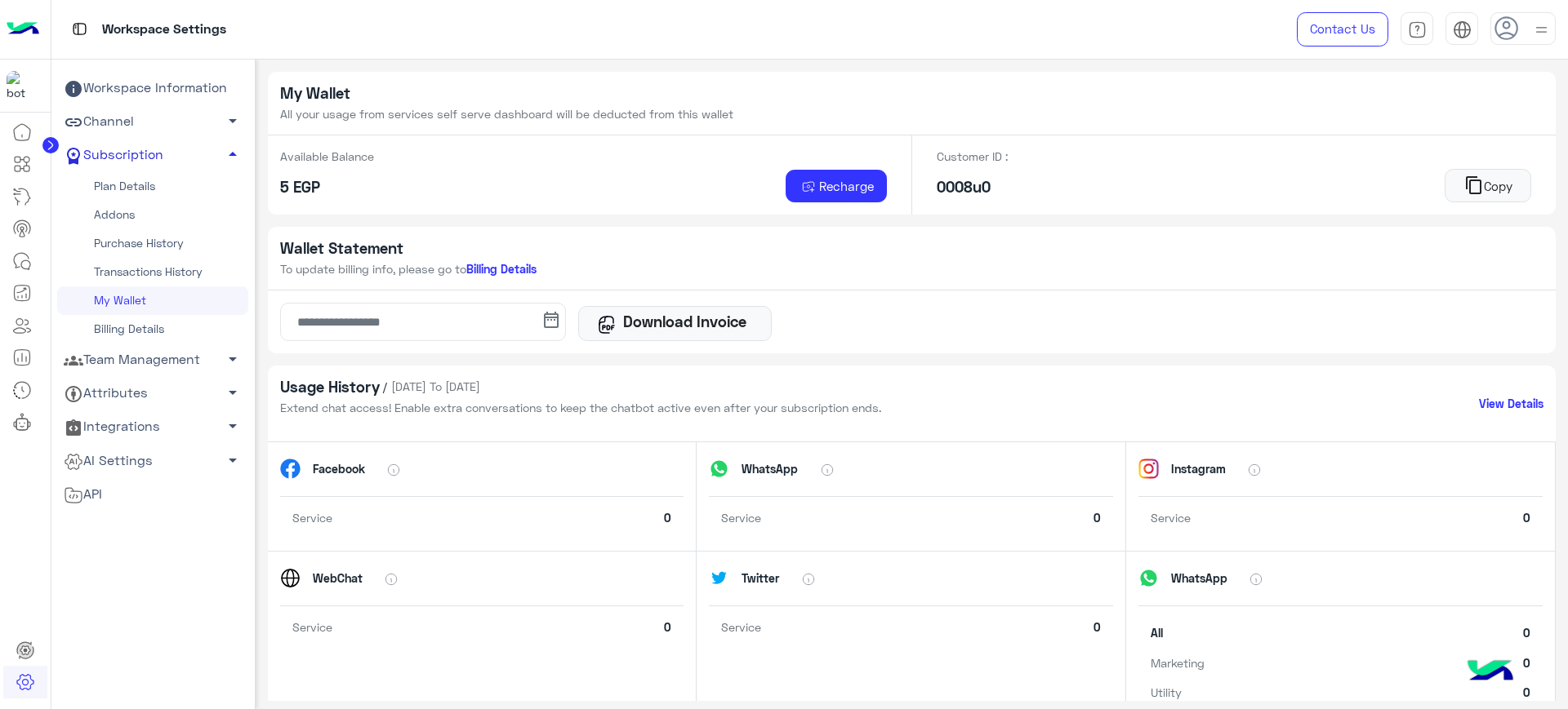
click at [204, 151] on link "Subscription arrow_drop_up" at bounding box center [153, 155] width 191 height 33
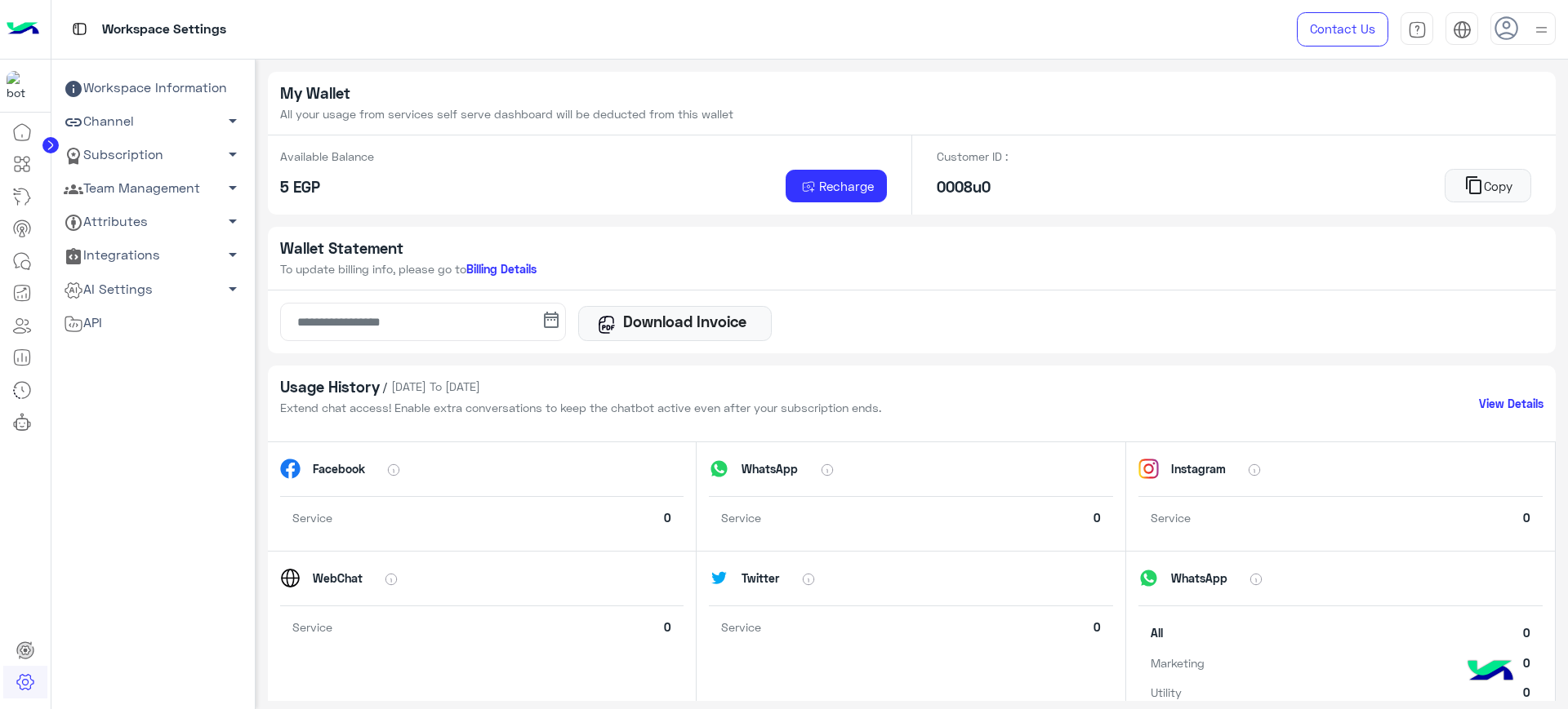
click at [186, 193] on link "Team Management arrow_drop_down" at bounding box center [153, 189] width 191 height 33
click at [148, 220] on link "Team Members" at bounding box center [153, 219] width 191 height 28
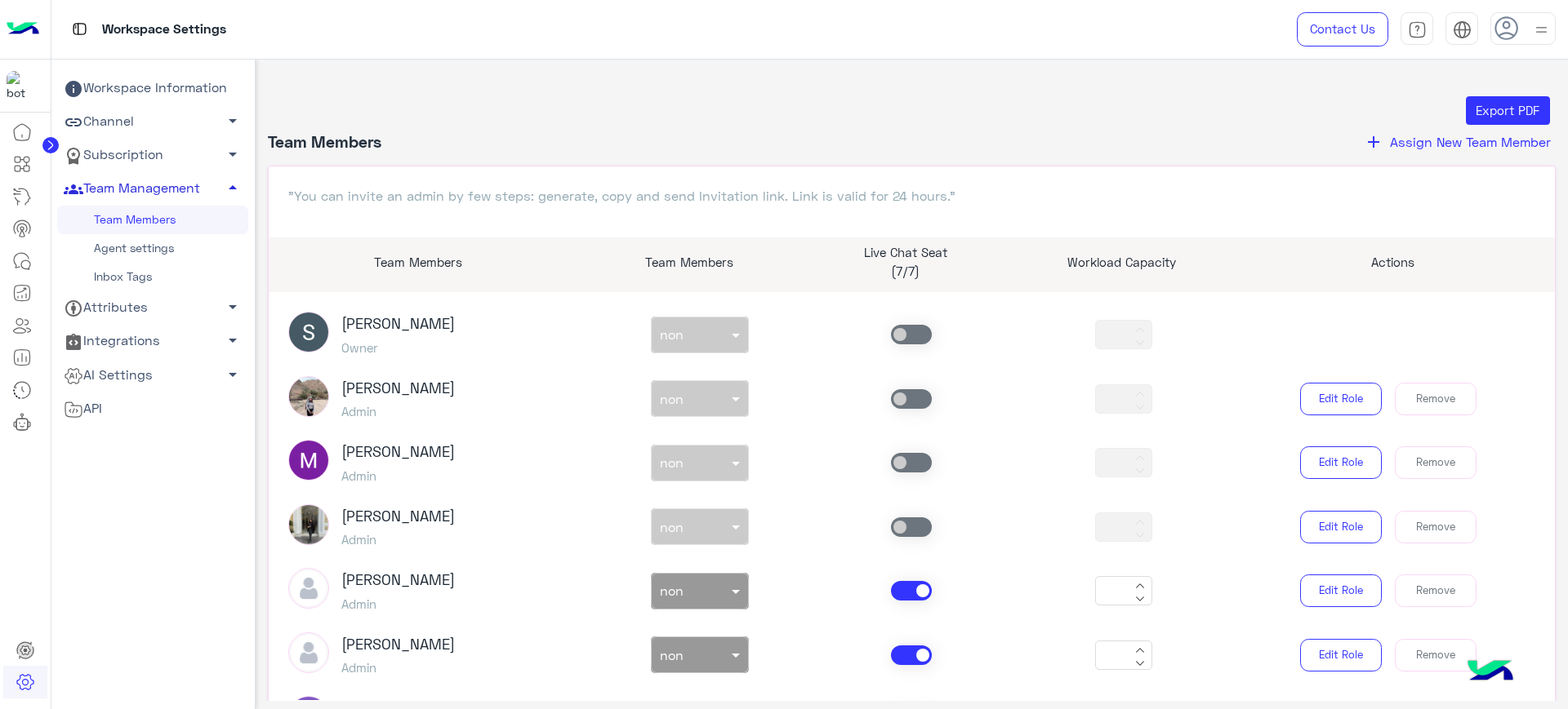
click at [185, 183] on link "Team Management arrow_drop_up" at bounding box center [153, 189] width 191 height 33
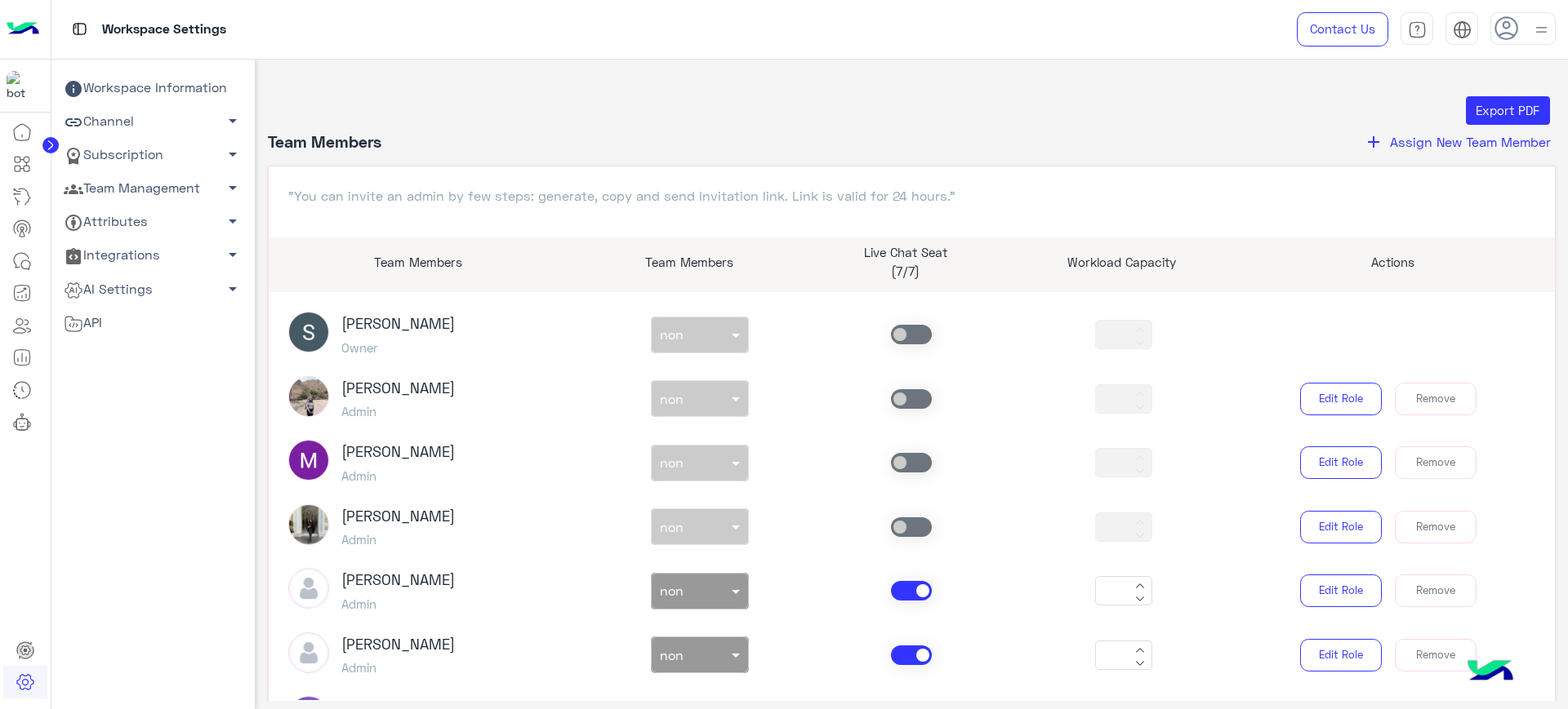
click at [1411, 146] on span "Assign New Team Member" at bounding box center [1470, 141] width 161 height 16
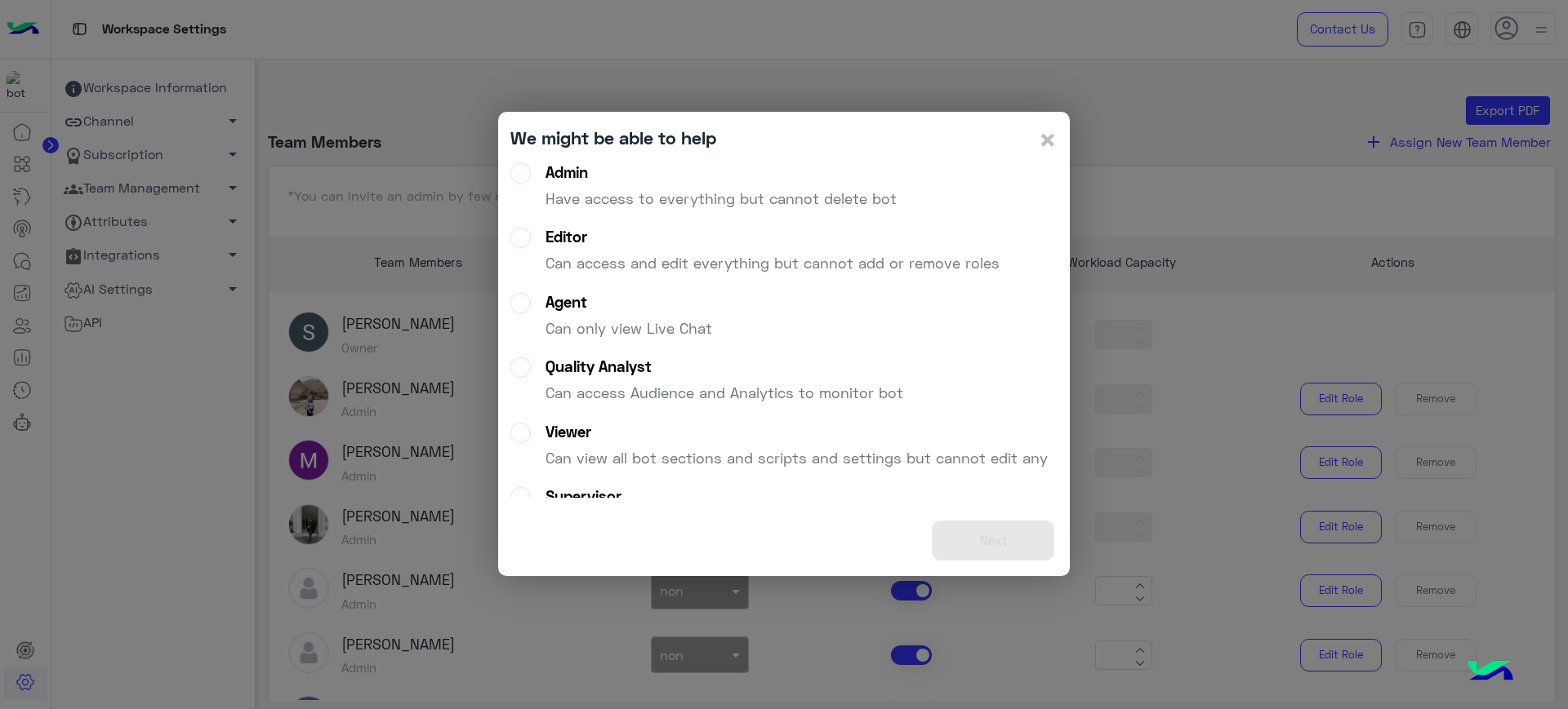
click at [668, 188] on p "Have access to everything but cannot delete bot" at bounding box center [721, 199] width 351 height 22
click at [980, 536] on button "Next" at bounding box center [993, 541] width 123 height 40
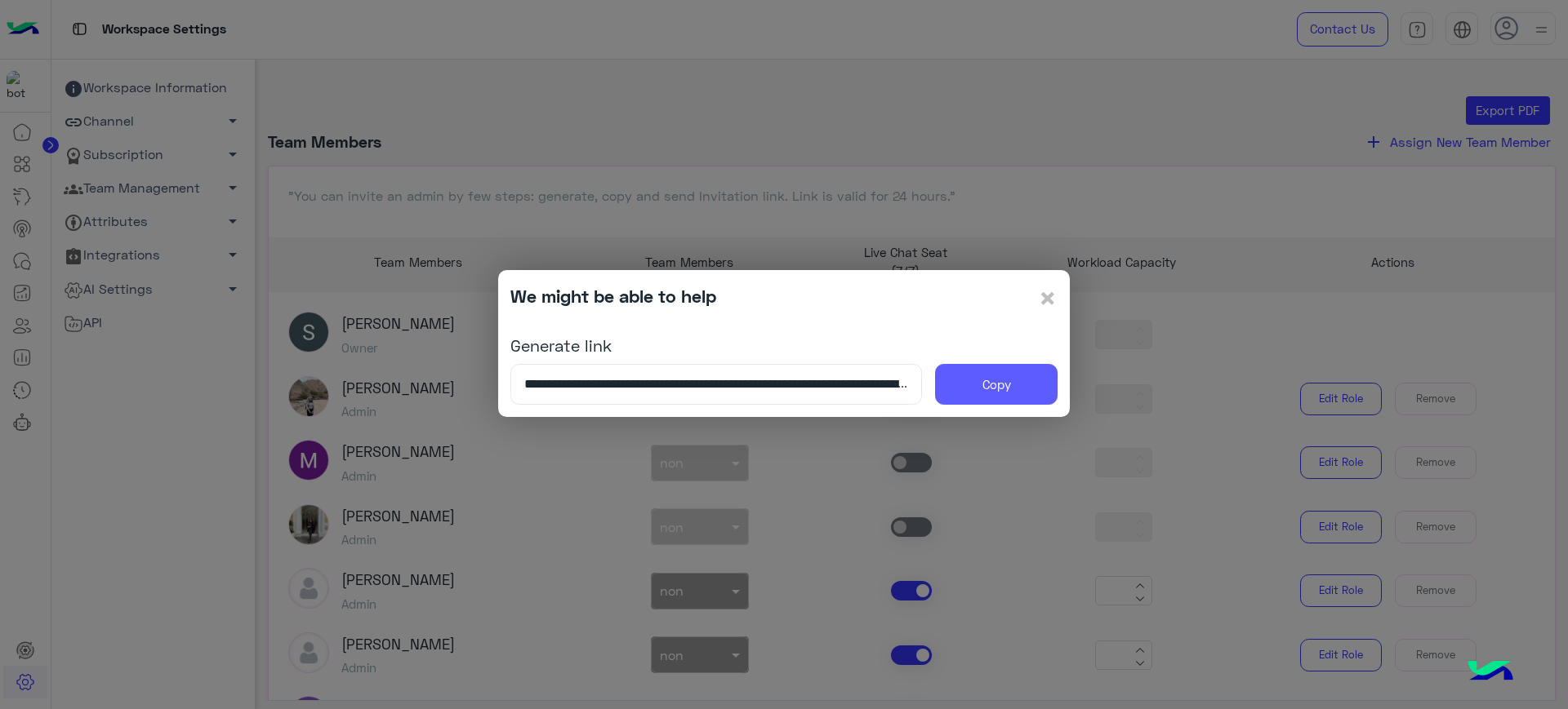
click at [982, 375] on button "Copy" at bounding box center [996, 385] width 123 height 41
click at [1050, 294] on span "×" at bounding box center [1048, 298] width 19 height 37
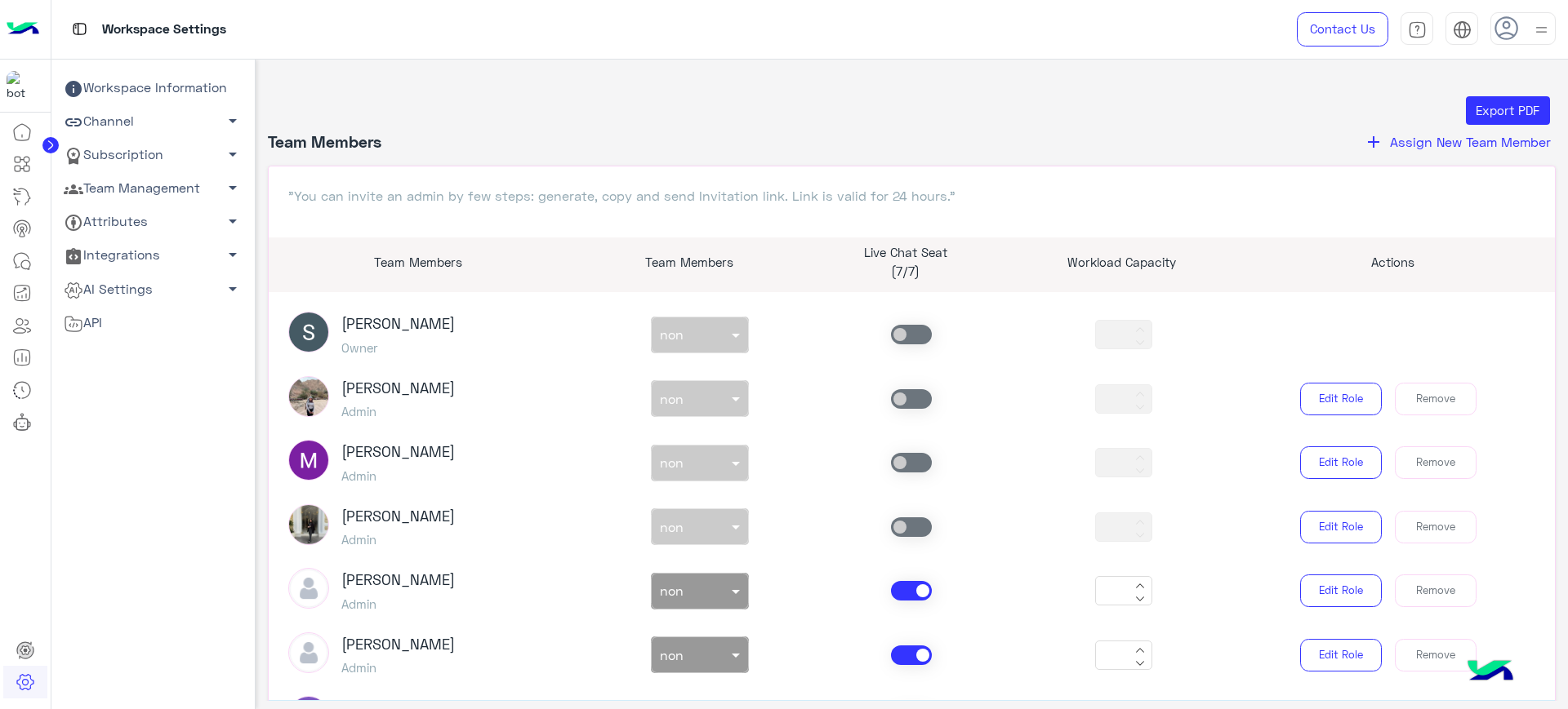
click at [22, 23] on img at bounding box center [23, 29] width 33 height 34
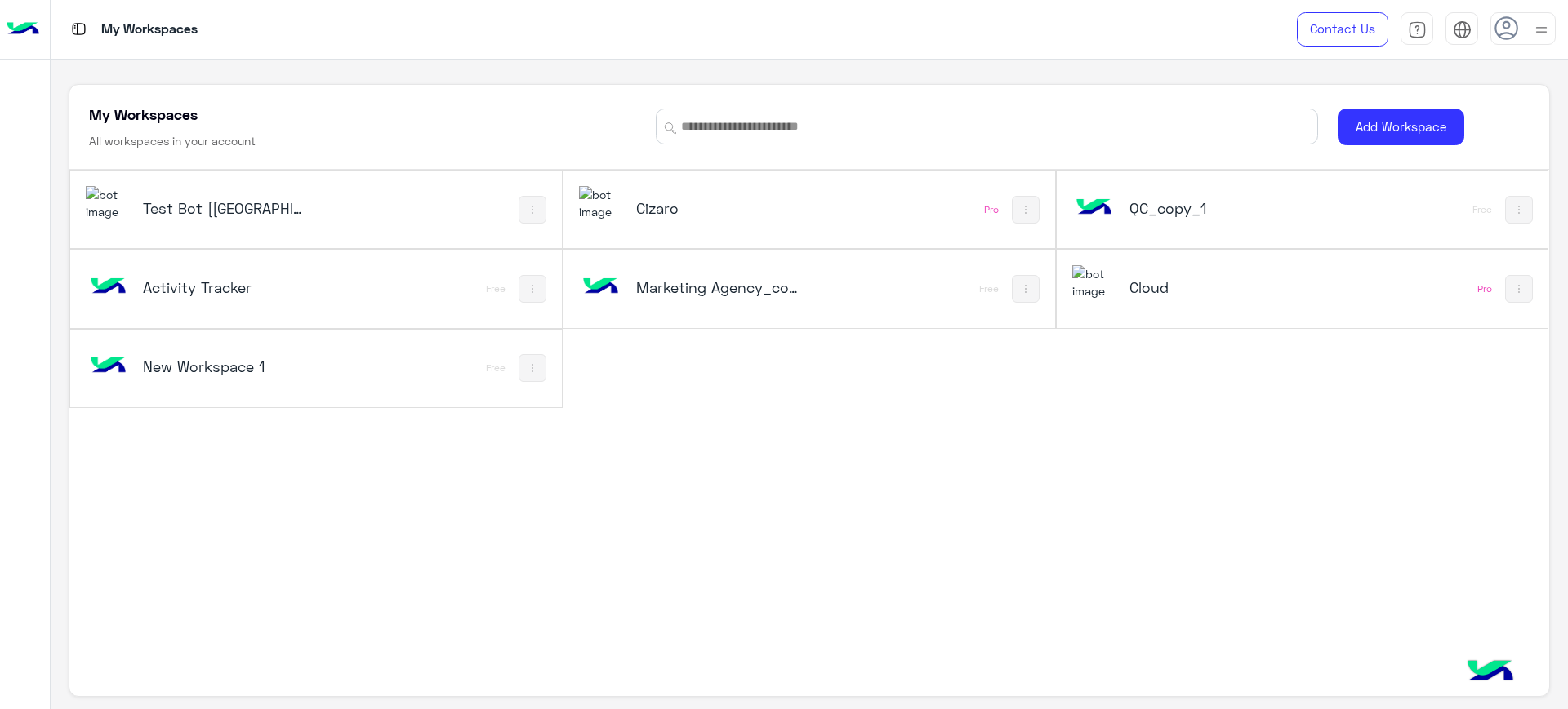
click at [529, 205] on img at bounding box center [532, 209] width 13 height 13
click at [685, 457] on div at bounding box center [784, 354] width 1568 height 709
click at [1020, 215] on button at bounding box center [1025, 209] width 27 height 27
click at [1043, 328] on link "Leave Bot" at bounding box center [1081, 329] width 133 height 39
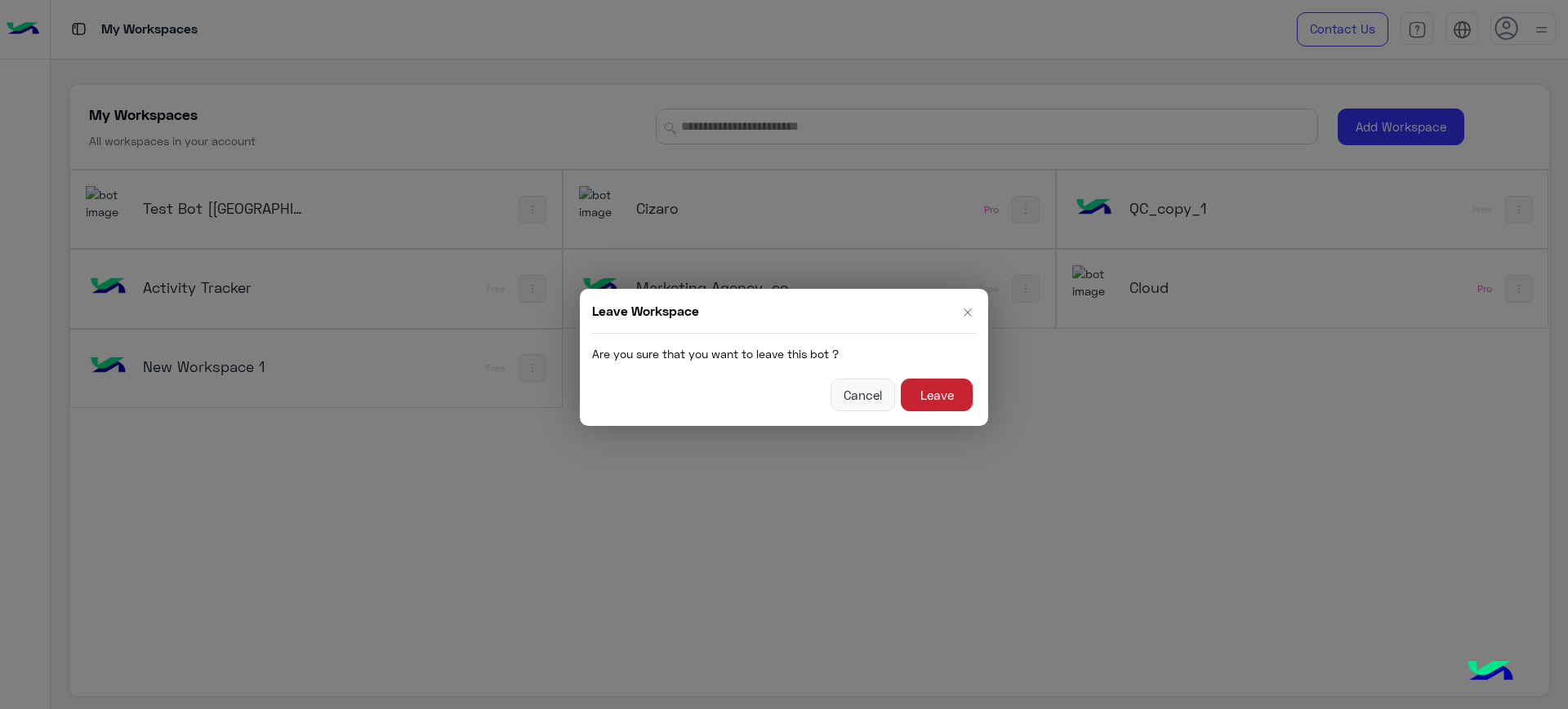
click at [955, 402] on button "Leave" at bounding box center [937, 395] width 72 height 33
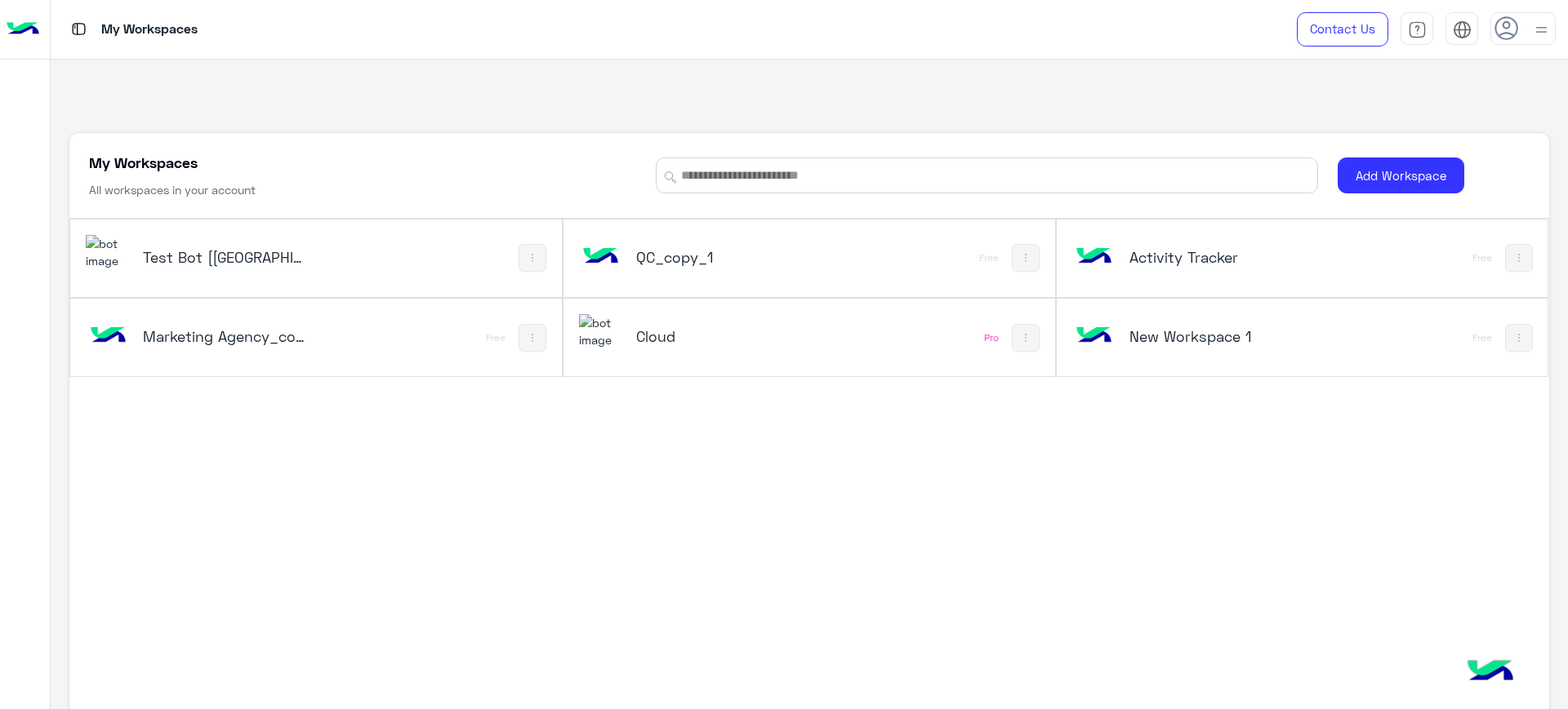
click at [1028, 343] on img at bounding box center [1025, 337] width 13 height 13
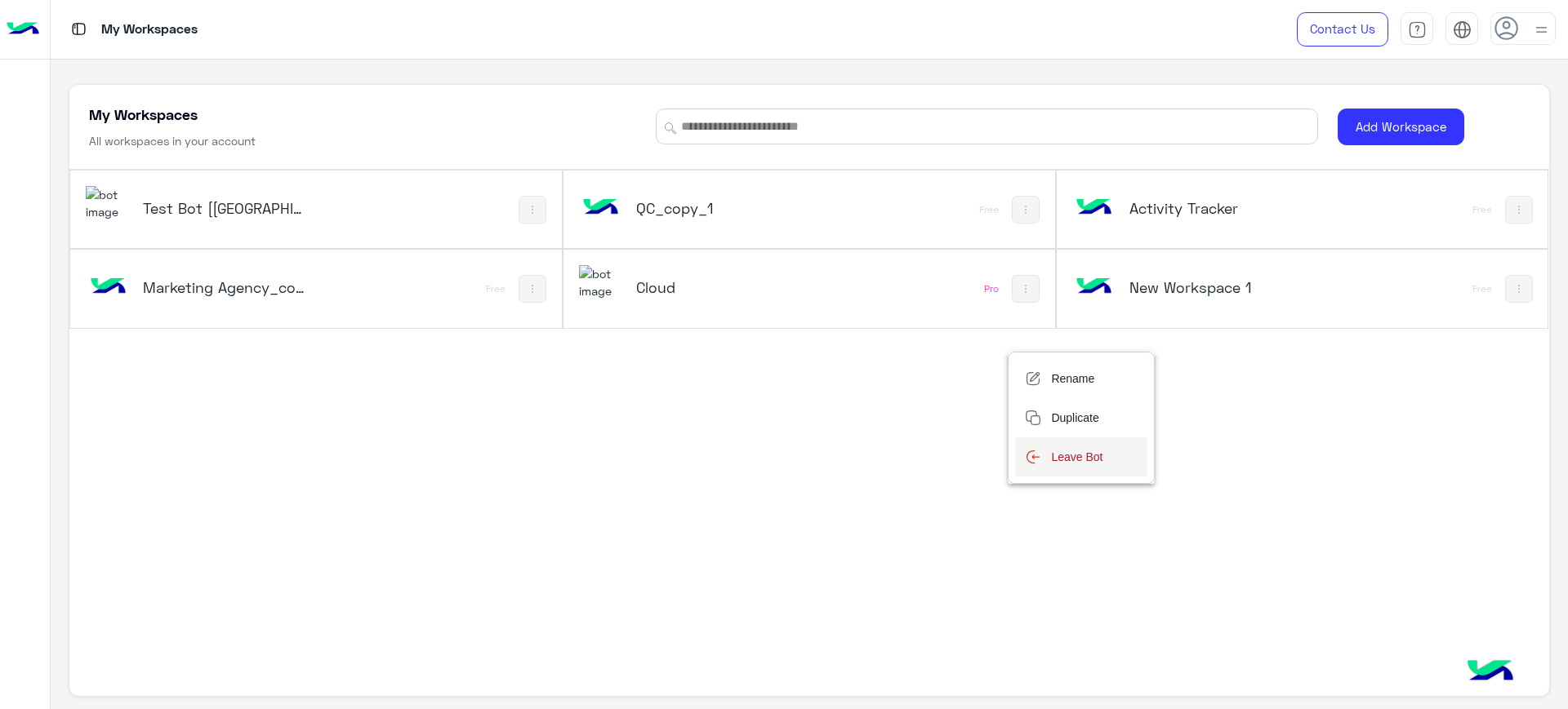
click at [1063, 450] on link "Leave Bot" at bounding box center [1081, 457] width 133 height 39
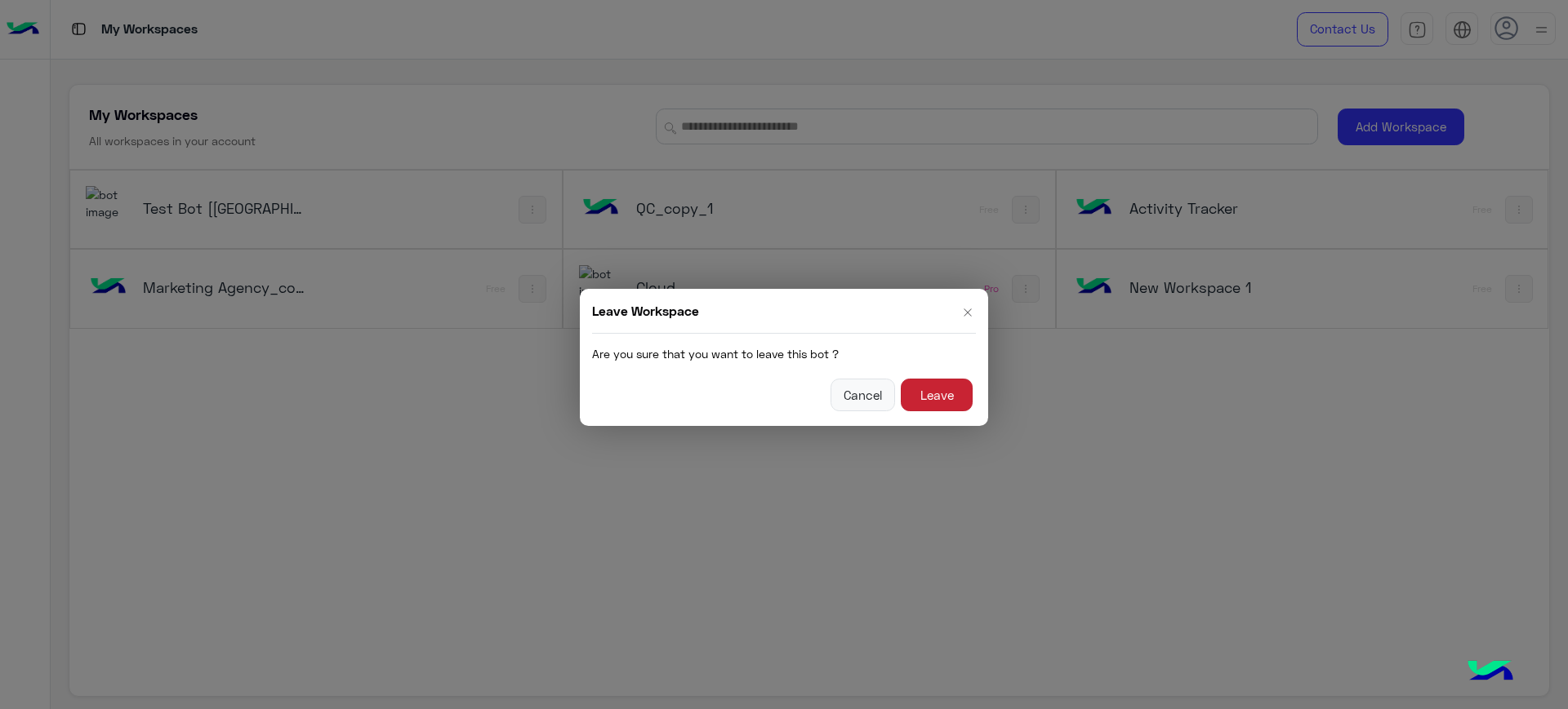
click at [934, 394] on button "Leave" at bounding box center [937, 395] width 72 height 33
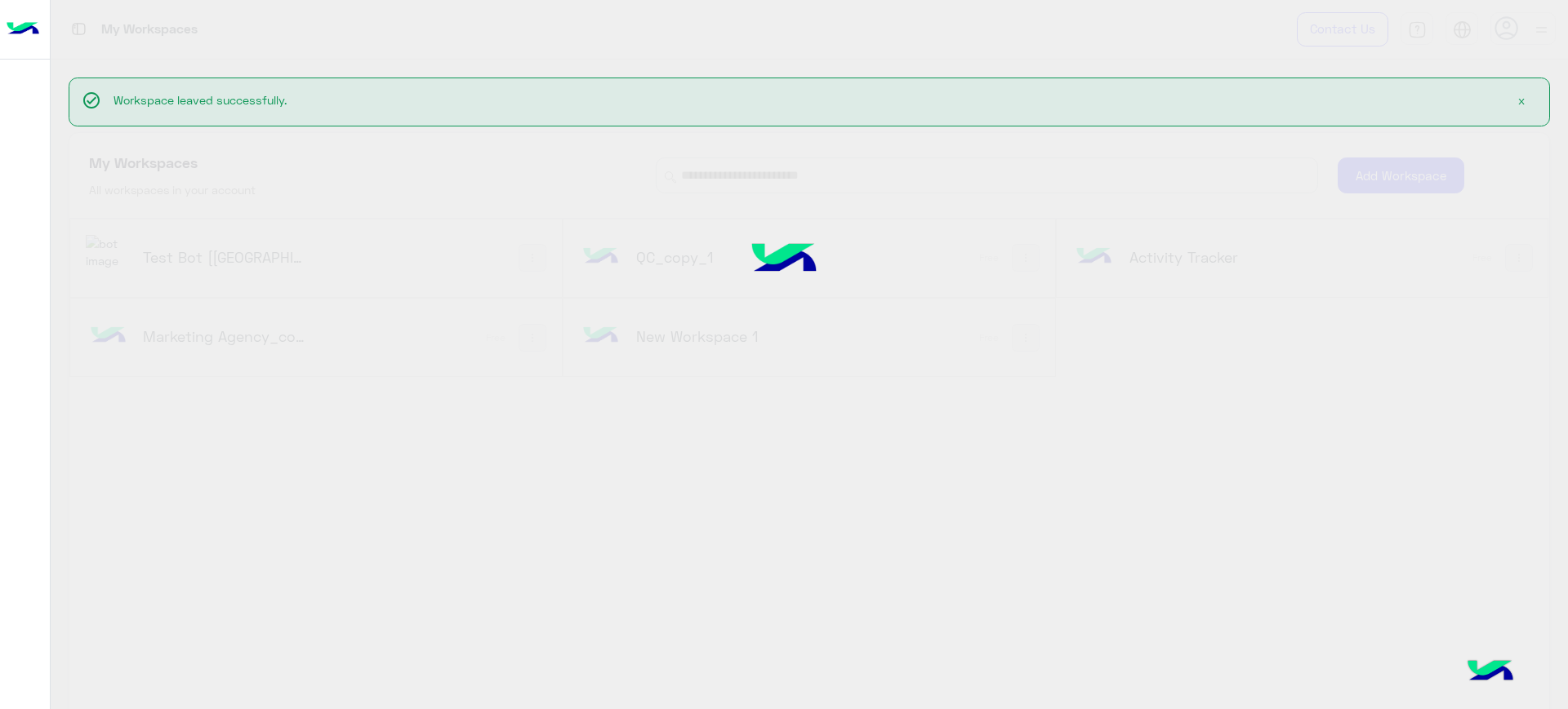
click at [1517, 102] on span "x" at bounding box center [1520, 100] width 7 height 14
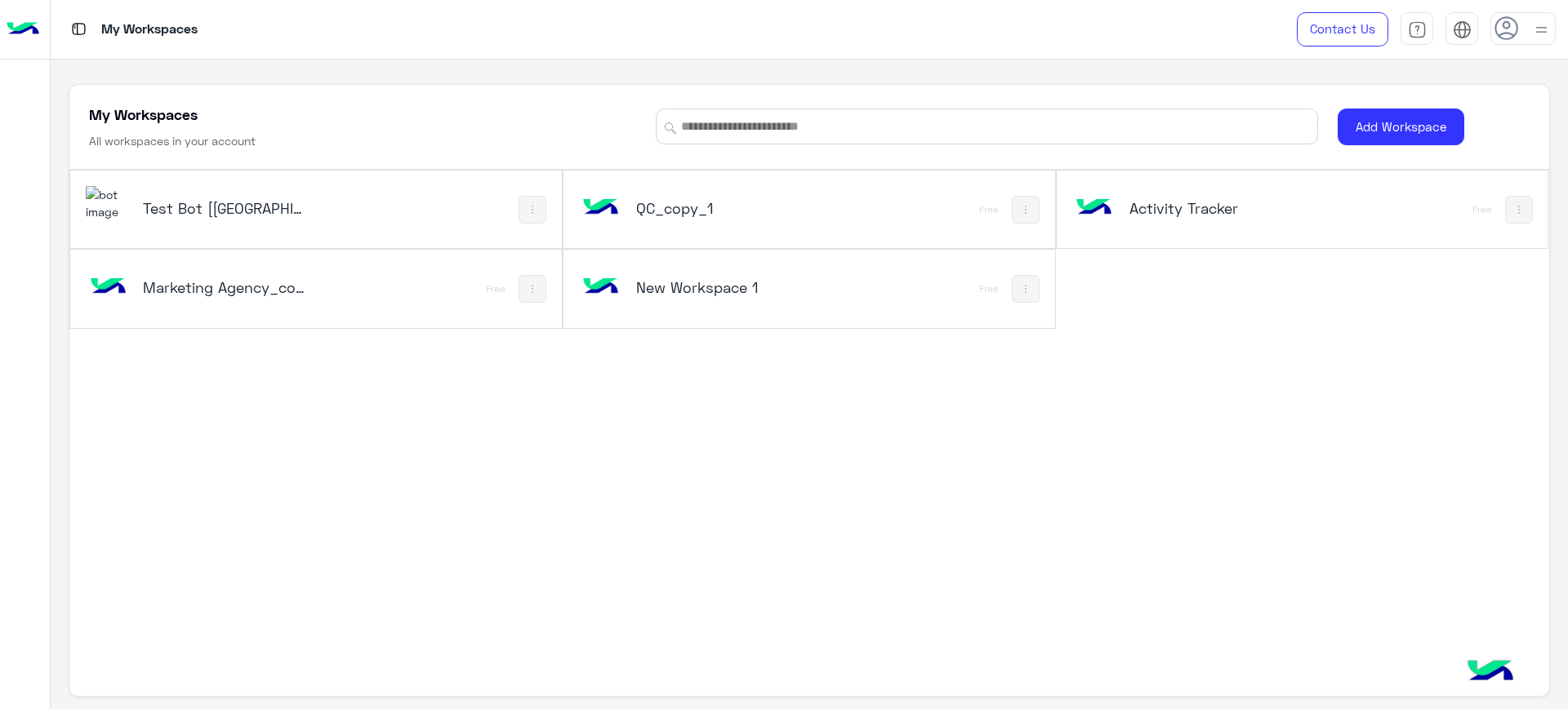
click at [1019, 214] on img at bounding box center [1025, 209] width 13 height 13
click at [1176, 342] on div at bounding box center [784, 354] width 1568 height 709
click at [1519, 211] on button at bounding box center [1518, 209] width 27 height 27
click at [1357, 374] on div at bounding box center [784, 354] width 1568 height 709
click at [1025, 294] on img at bounding box center [1025, 288] width 13 height 13
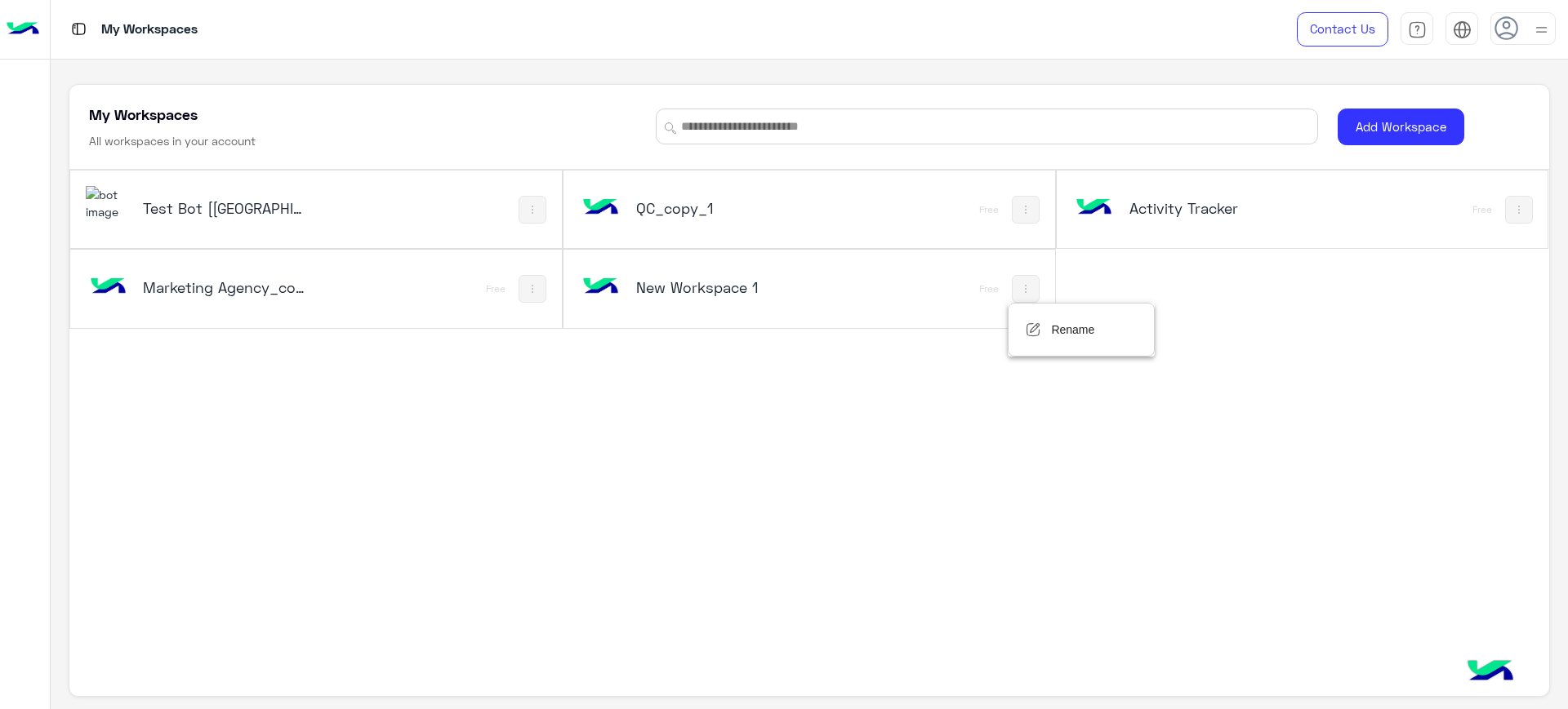
drag, startPoint x: 813, startPoint y: 400, endPoint x: 768, endPoint y: 403, distance: 45.1
click at [810, 400] on div at bounding box center [784, 354] width 1568 height 709
click at [530, 292] on img at bounding box center [532, 288] width 13 height 13
click at [557, 400] on div at bounding box center [784, 354] width 1568 height 709
click at [1515, 32] on use at bounding box center [1506, 28] width 23 height 23
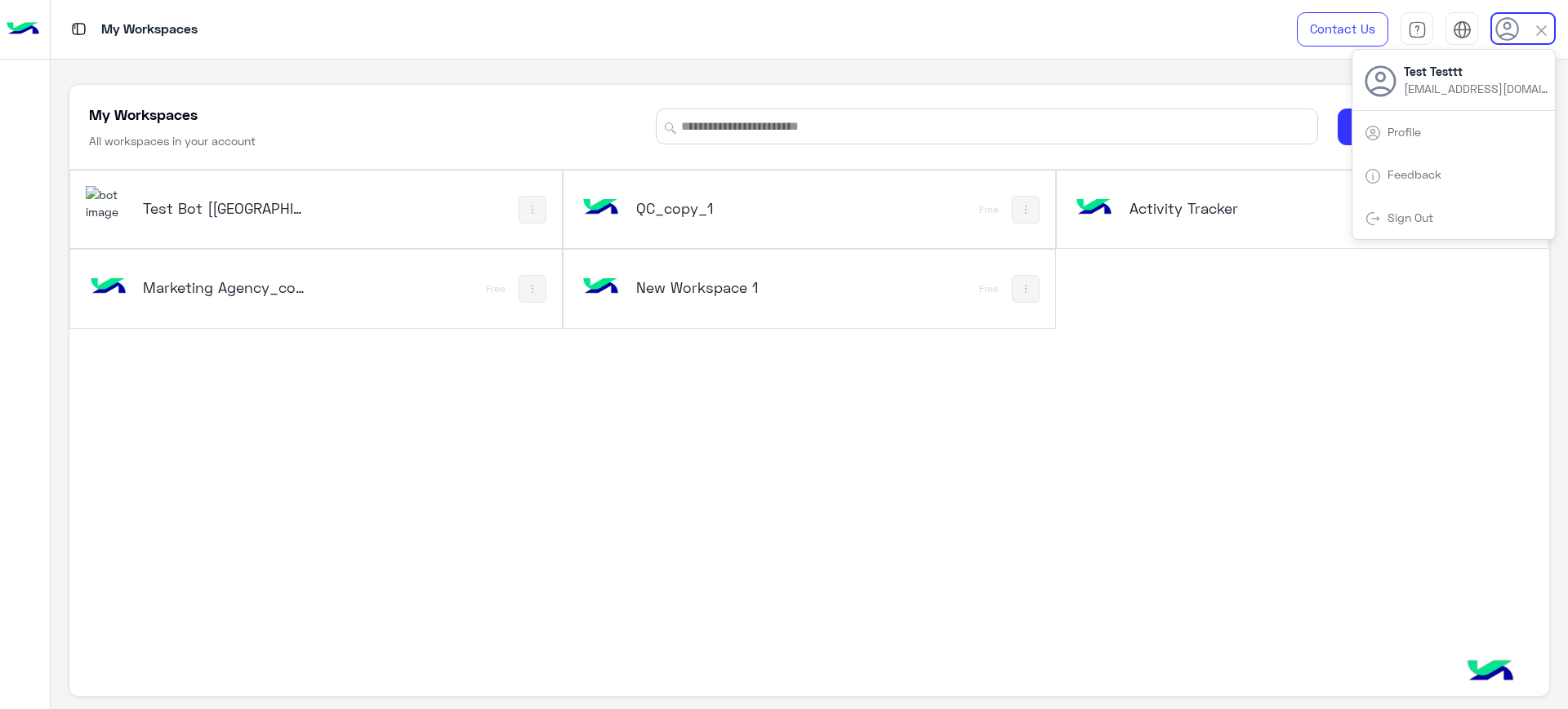
click at [1420, 217] on link "Sign Out" at bounding box center [1409, 217] width 46 height 14
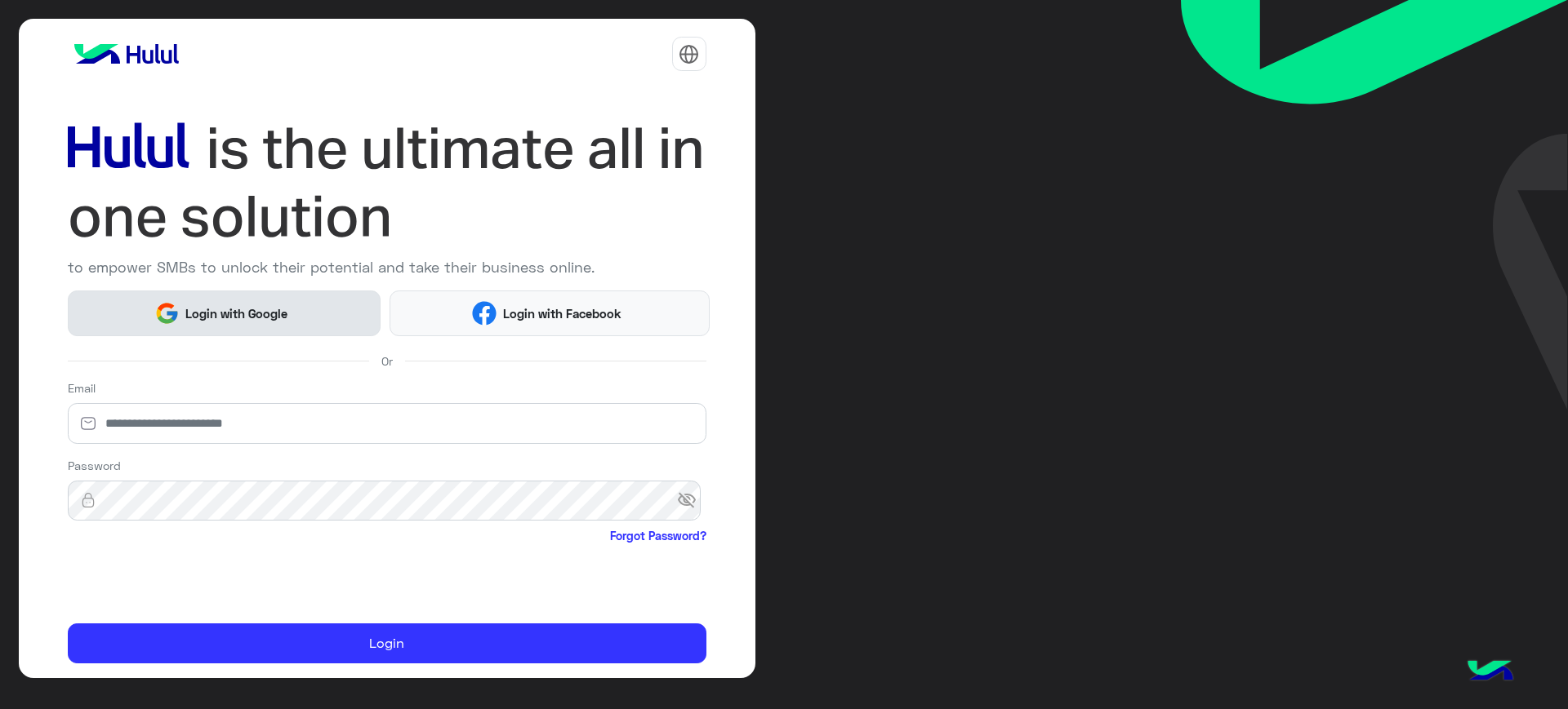
click at [288, 307] on span "Login with Google" at bounding box center [236, 314] width 114 height 19
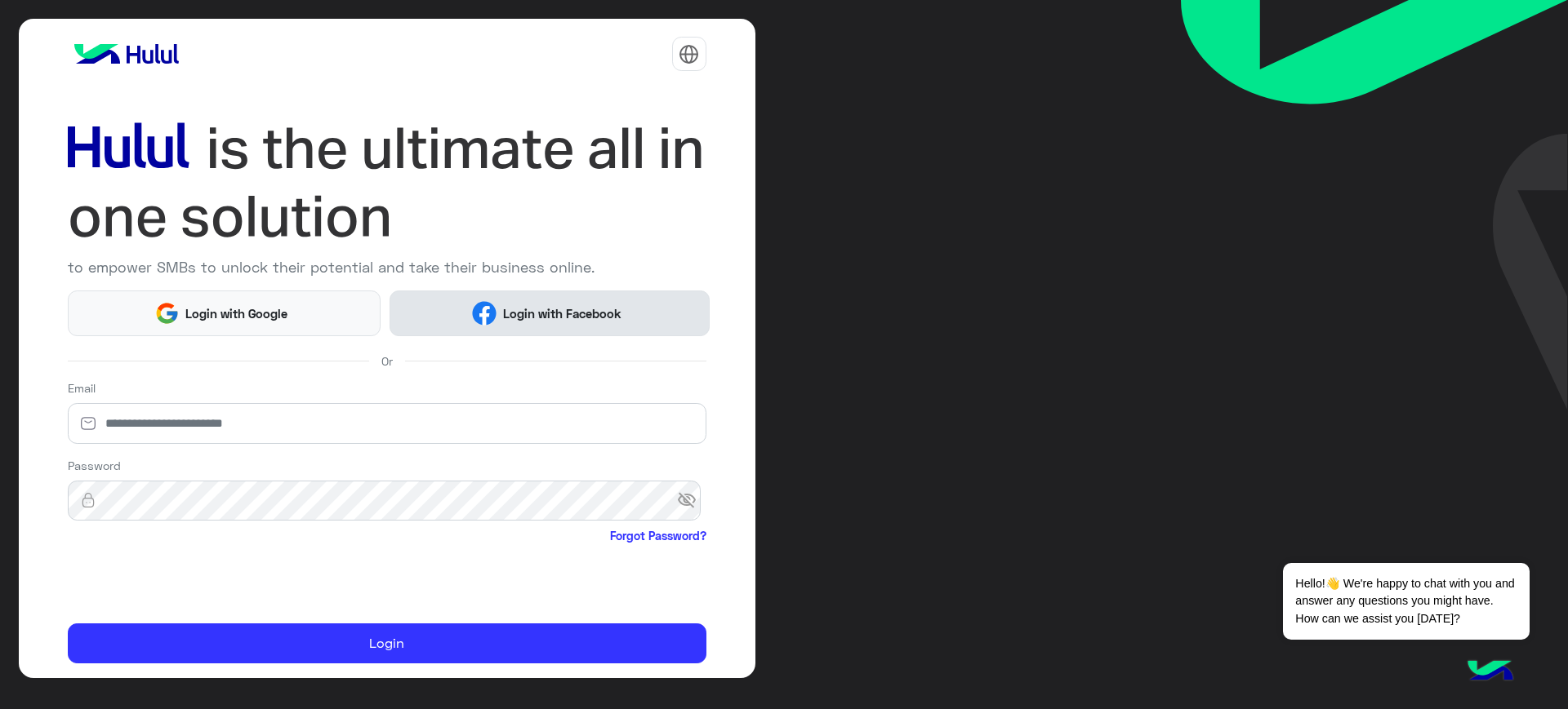
click at [550, 307] on span "Login with Facebook" at bounding box center [561, 314] width 131 height 19
